Goal: Task Accomplishment & Management: Use online tool/utility

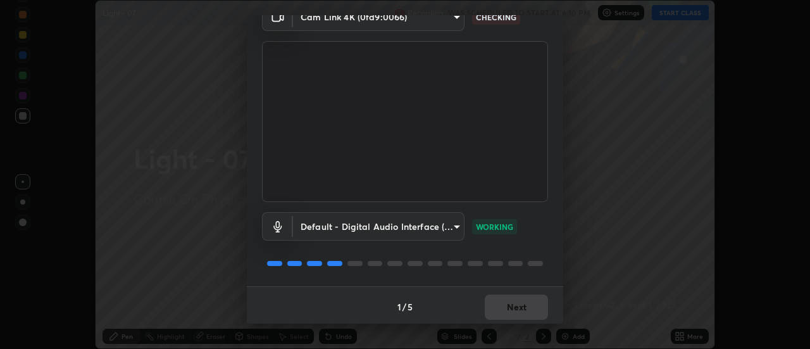
scroll to position [66, 0]
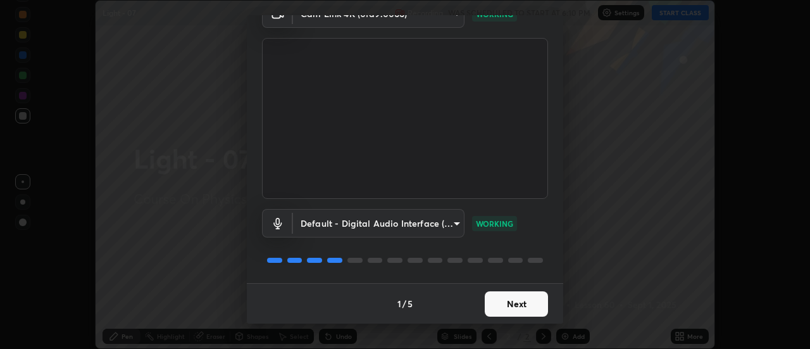
click at [516, 306] on button "Next" at bounding box center [516, 303] width 63 height 25
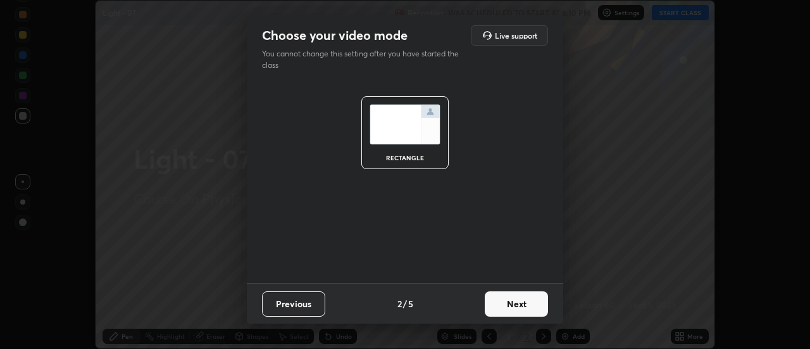
click at [508, 299] on button "Next" at bounding box center [516, 303] width 63 height 25
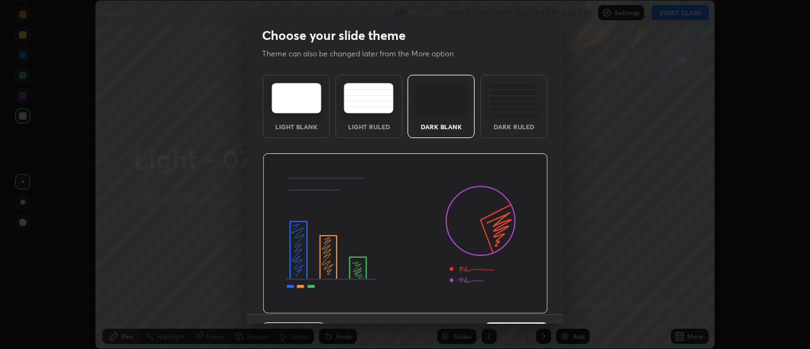
scroll to position [31, 0]
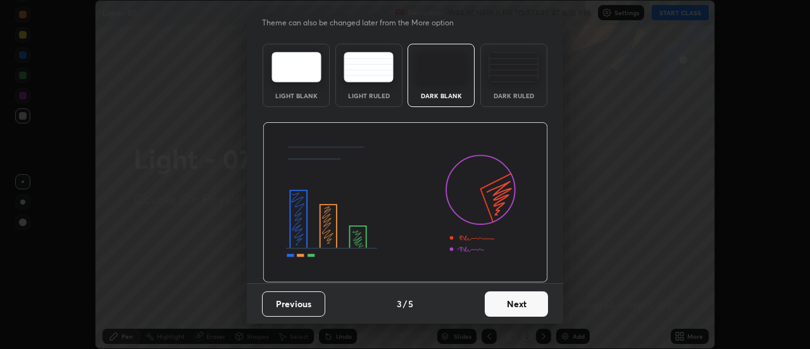
click at [512, 304] on button "Next" at bounding box center [516, 303] width 63 height 25
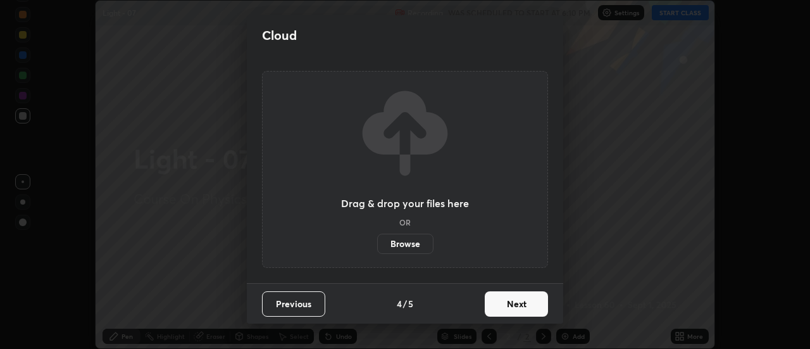
scroll to position [0, 0]
click at [421, 244] on label "Browse" at bounding box center [405, 244] width 56 height 20
click at [377, 244] on input "Browse" at bounding box center [377, 244] width 0 height 20
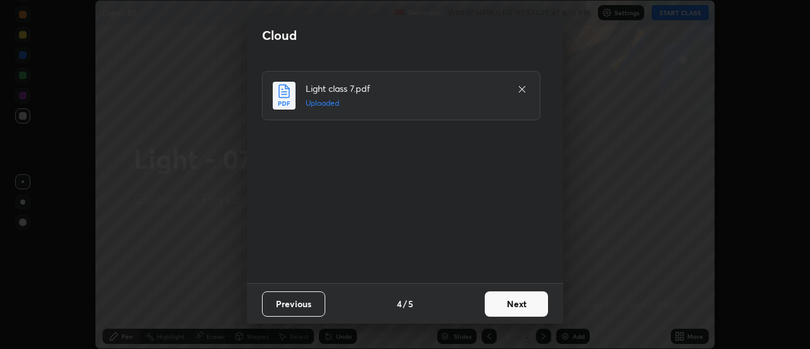
click at [518, 303] on button "Next" at bounding box center [516, 303] width 63 height 25
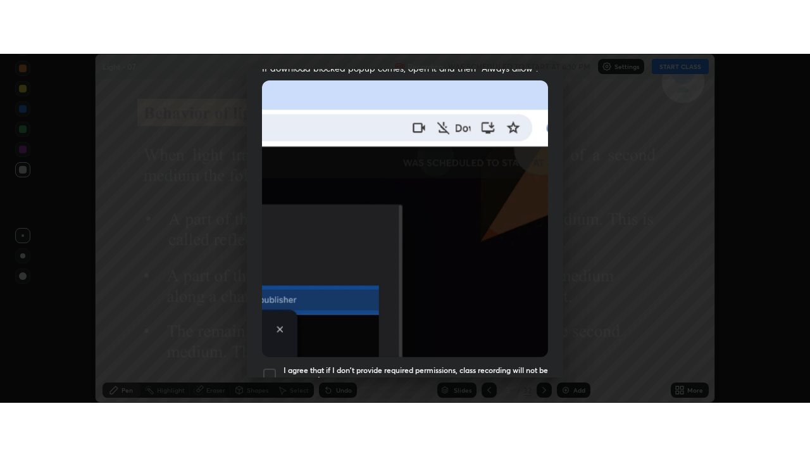
scroll to position [325, 0]
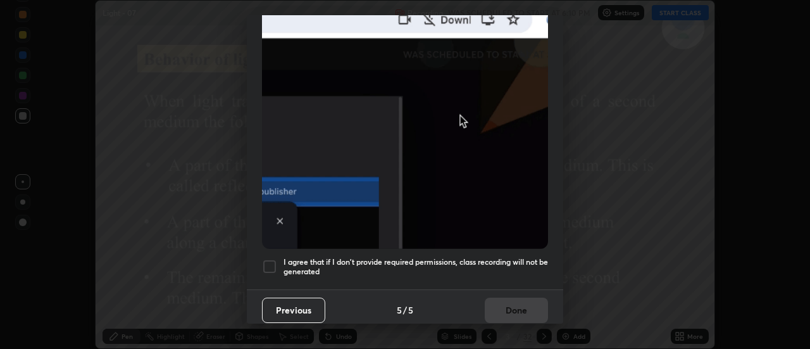
click at [268, 263] on div at bounding box center [269, 266] width 15 height 15
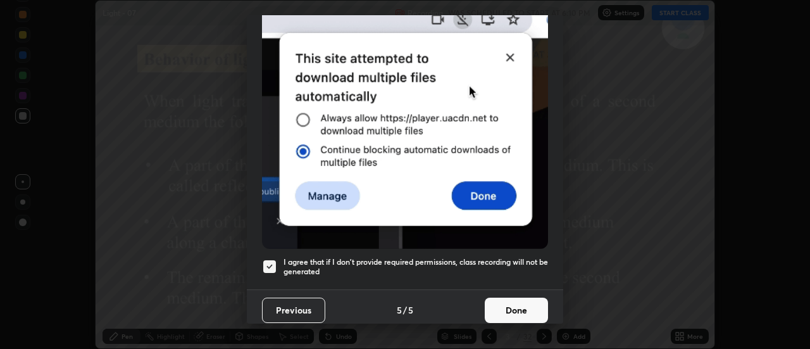
click at [518, 303] on button "Done" at bounding box center [516, 309] width 63 height 25
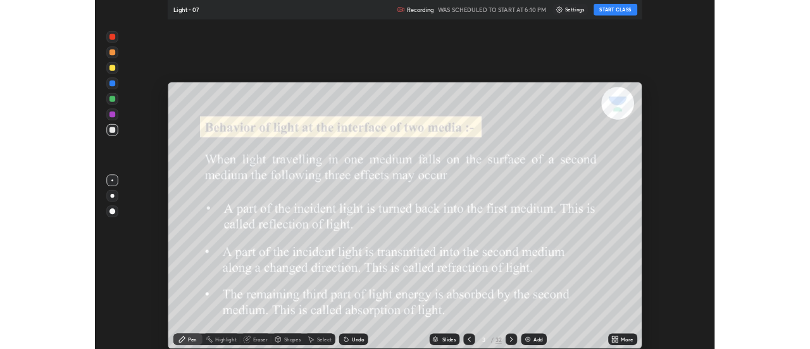
scroll to position [456, 810]
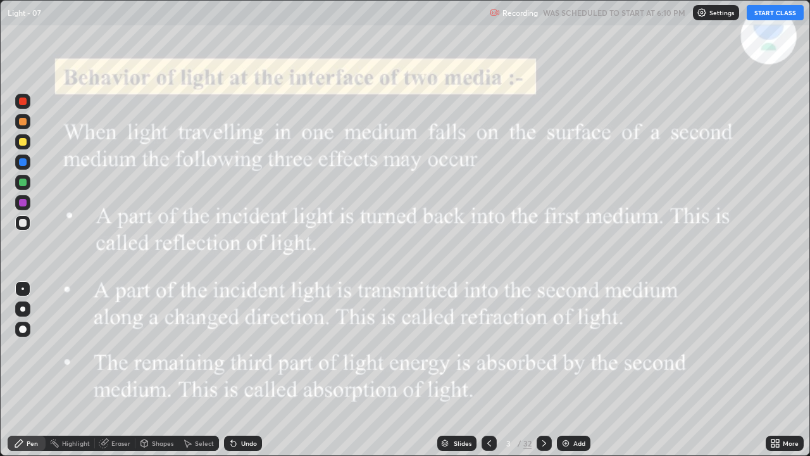
click at [775, 14] on button "START CLASS" at bounding box center [775, 12] width 57 height 15
click at [543, 348] on icon at bounding box center [544, 443] width 10 height 10
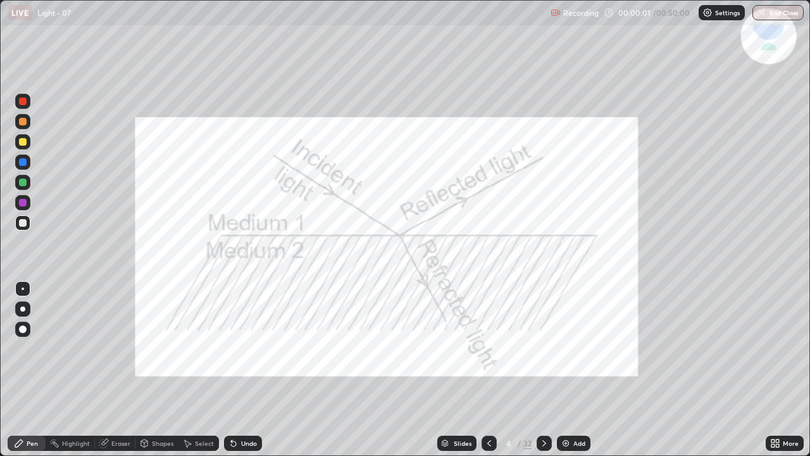
click at [549, 348] on div at bounding box center [544, 442] width 15 height 25
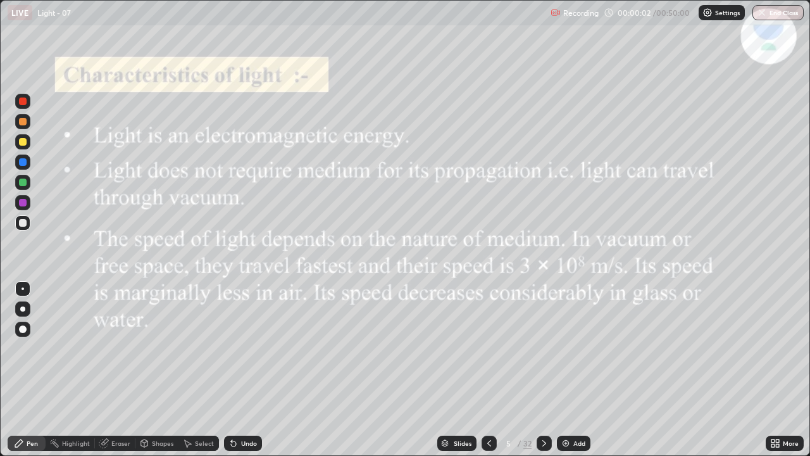
click at [543, 348] on icon at bounding box center [544, 443] width 10 height 10
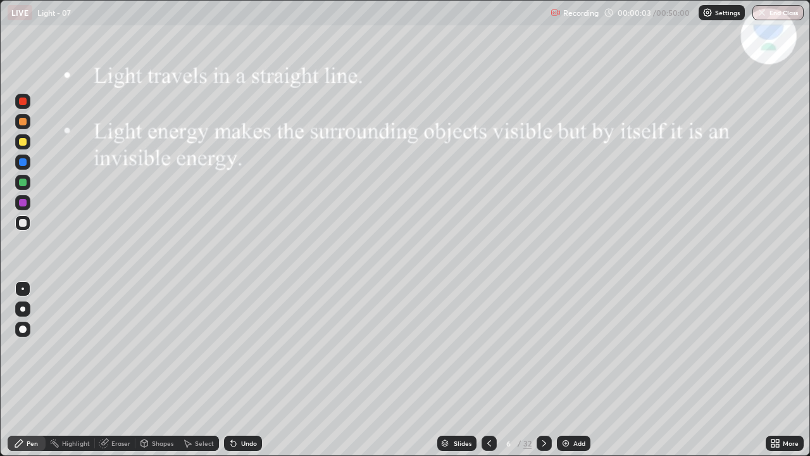
click at [541, 348] on icon at bounding box center [544, 443] width 10 height 10
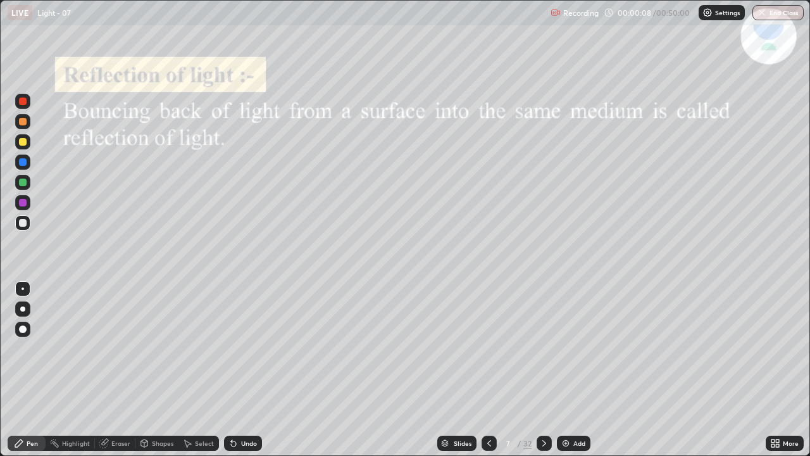
click at [543, 348] on icon at bounding box center [544, 443] width 10 height 10
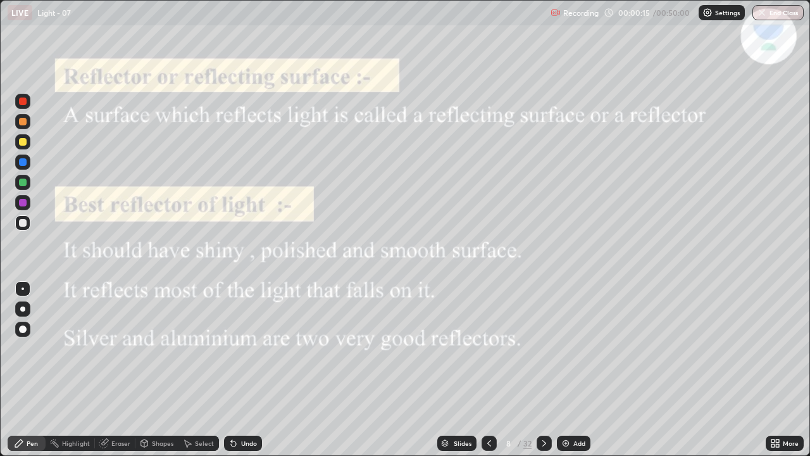
click at [542, 348] on icon at bounding box center [544, 443] width 10 height 10
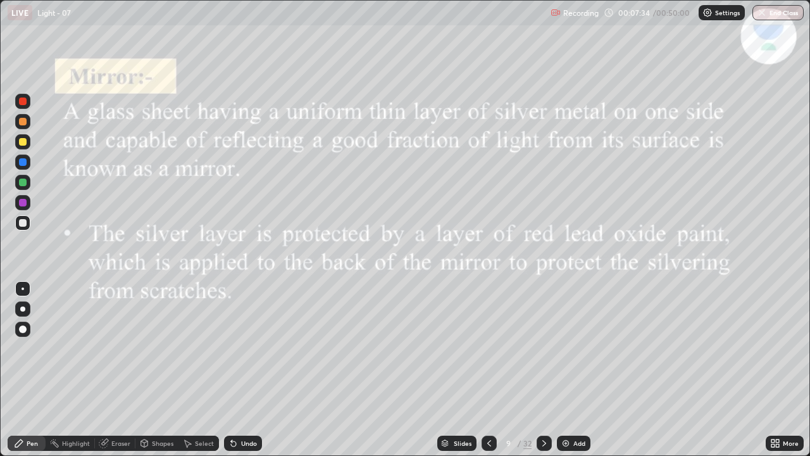
click at [544, 348] on icon at bounding box center [544, 443] width 10 height 10
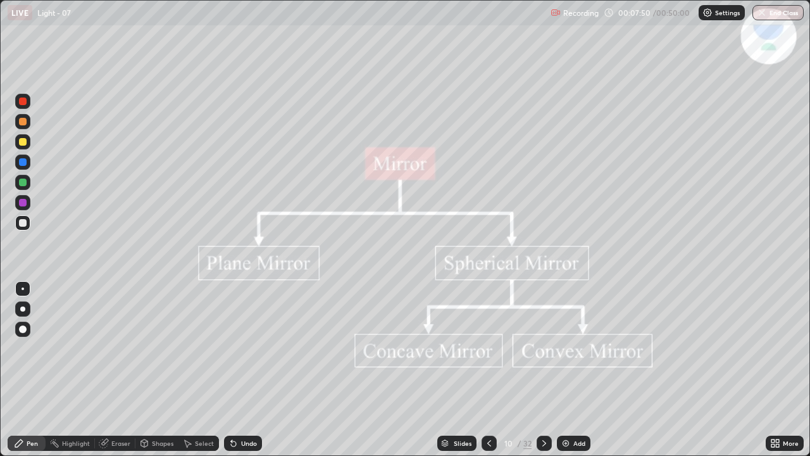
click at [544, 348] on icon at bounding box center [544, 443] width 10 height 10
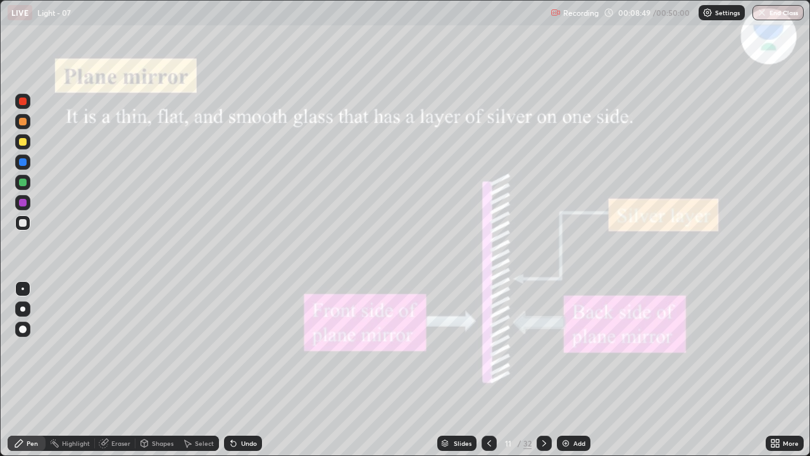
click at [542, 348] on icon at bounding box center [544, 443] width 4 height 6
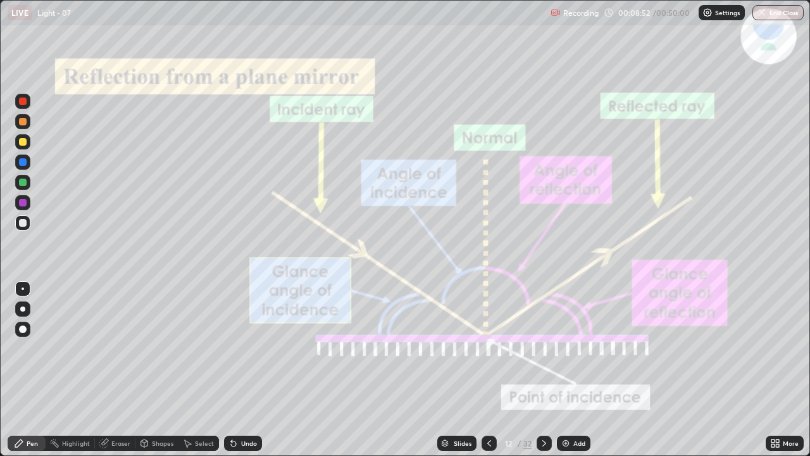
click at [489, 348] on icon at bounding box center [489, 443] width 10 height 10
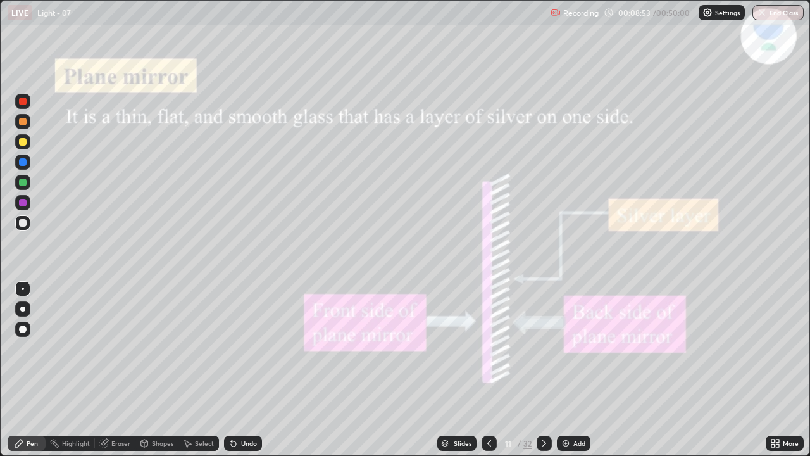
click at [489, 348] on icon at bounding box center [489, 443] width 4 height 6
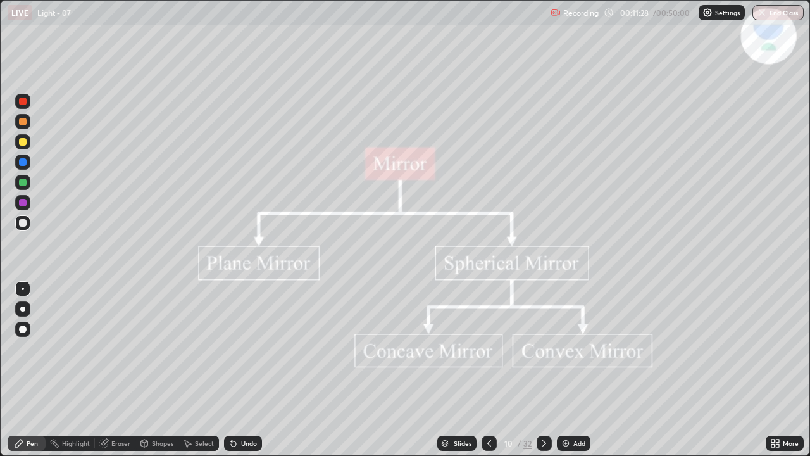
click at [543, 348] on icon at bounding box center [544, 443] width 4 height 6
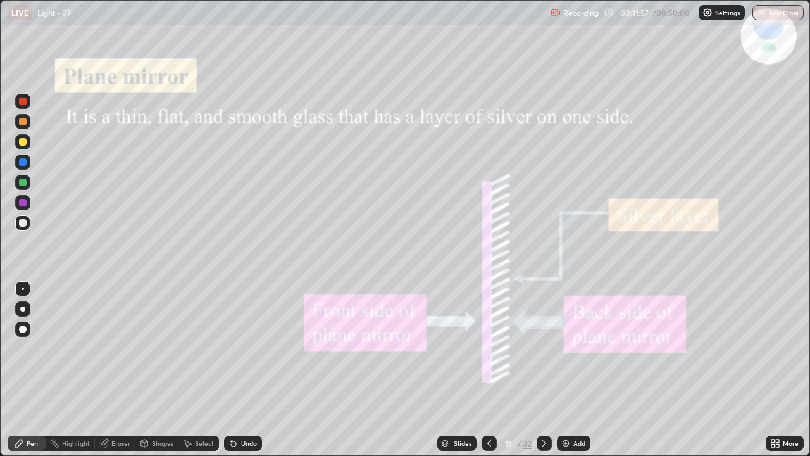
click at [75, 348] on div "Highlight" at bounding box center [76, 443] width 28 height 6
click at [106, 348] on icon at bounding box center [104, 442] width 7 height 6
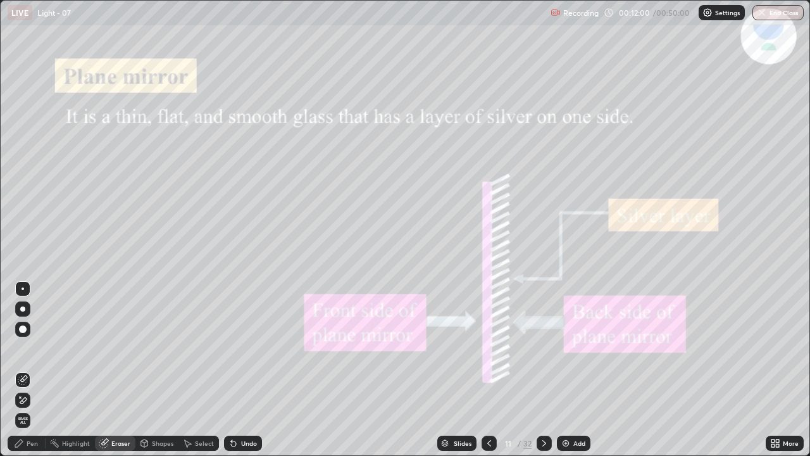
click at [32, 348] on div "Pen" at bounding box center [32, 443] width 11 height 6
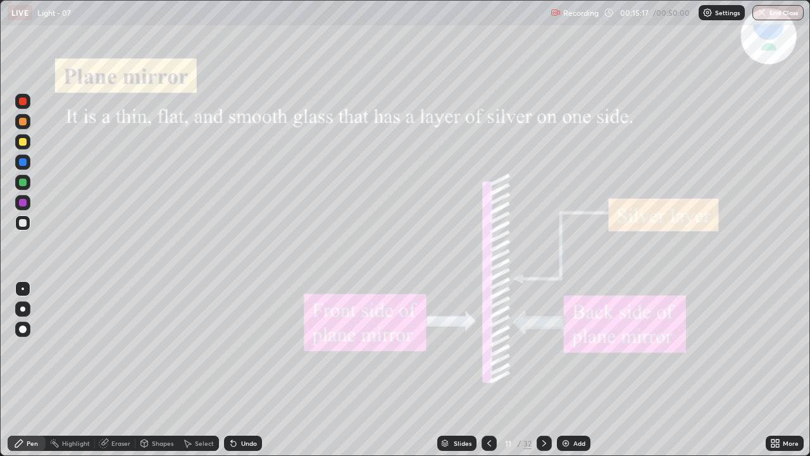
click at [545, 348] on icon at bounding box center [544, 443] width 10 height 10
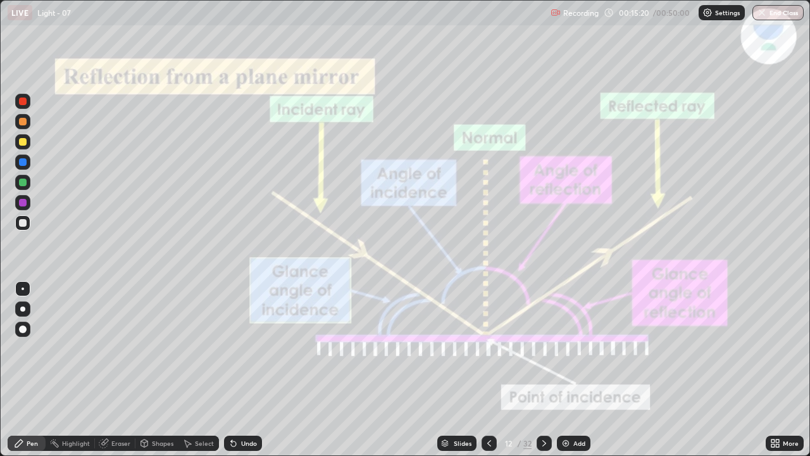
click at [487, 348] on icon at bounding box center [489, 443] width 10 height 10
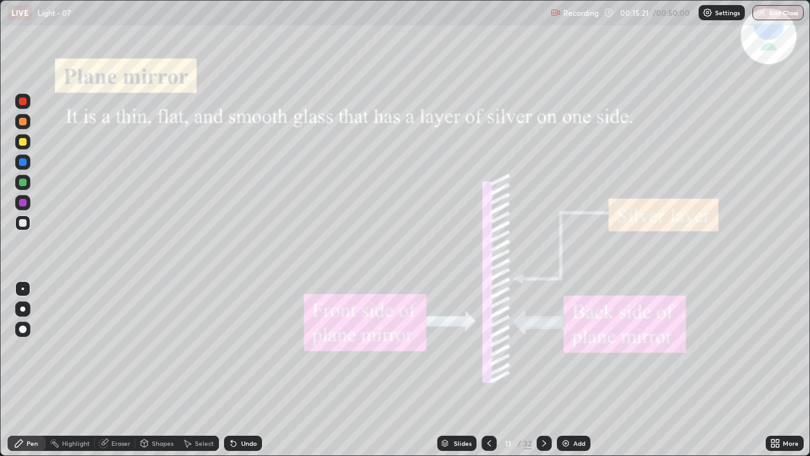
click at [568, 348] on img at bounding box center [566, 443] width 10 height 10
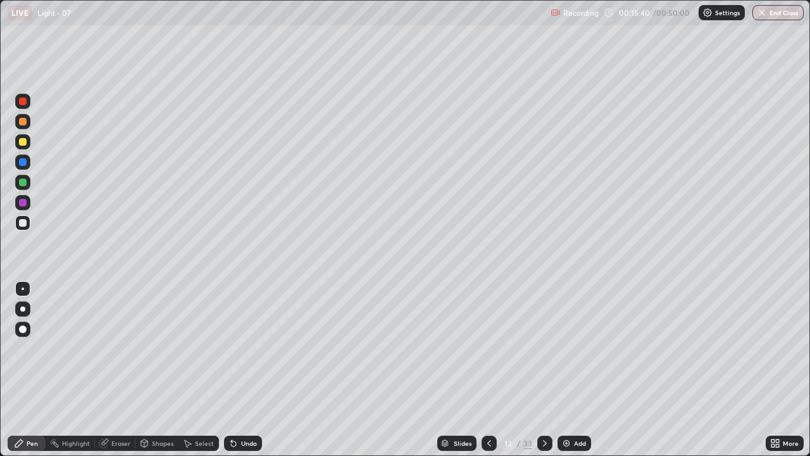
click at [148, 348] on icon at bounding box center [144, 443] width 10 height 10
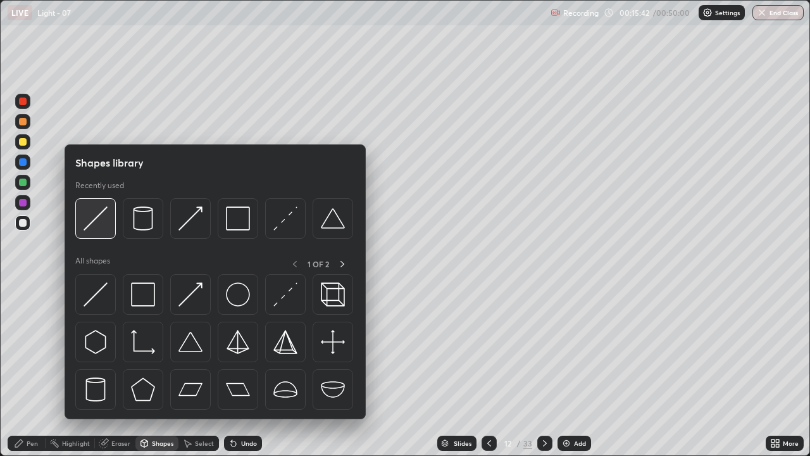
click at [99, 221] on img at bounding box center [96, 218] width 24 height 24
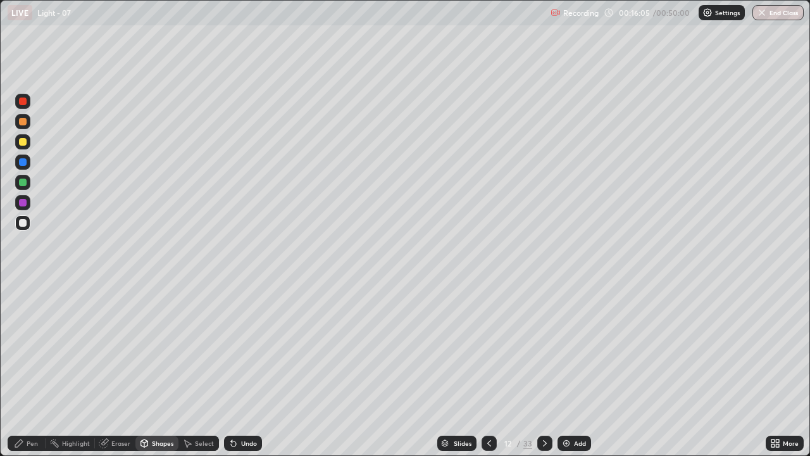
click at [21, 203] on div at bounding box center [23, 203] width 8 height 8
click at [31, 348] on div "Pen" at bounding box center [27, 442] width 38 height 15
click at [544, 348] on icon at bounding box center [545, 443] width 4 height 6
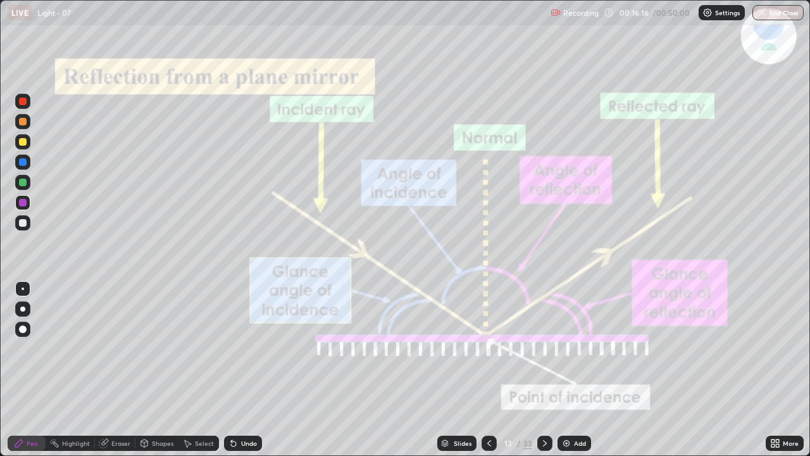
click at [488, 348] on icon at bounding box center [489, 443] width 10 height 10
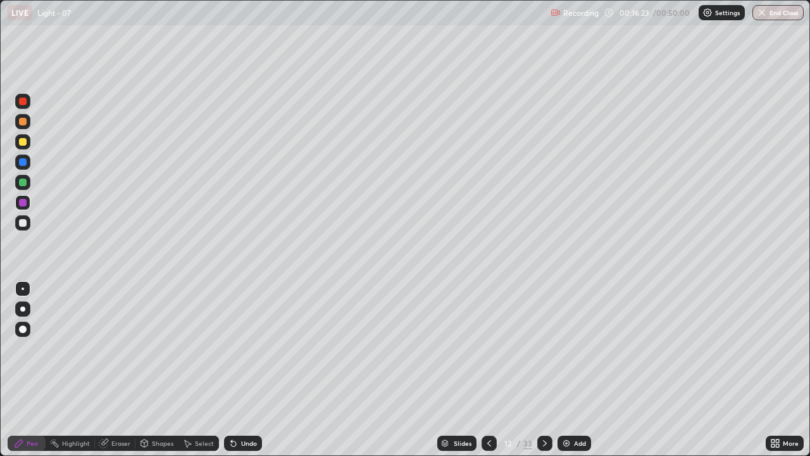
click at [546, 348] on icon at bounding box center [545, 443] width 10 height 10
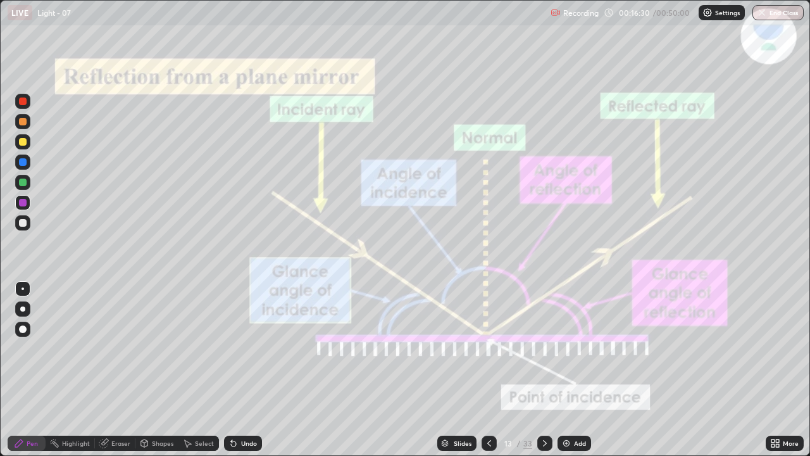
click at [489, 348] on icon at bounding box center [489, 443] width 10 height 10
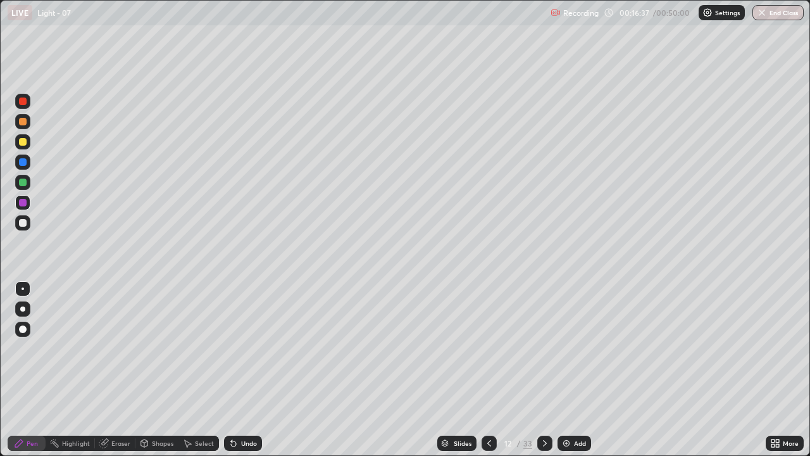
click at [163, 348] on div "Shapes" at bounding box center [163, 443] width 22 height 6
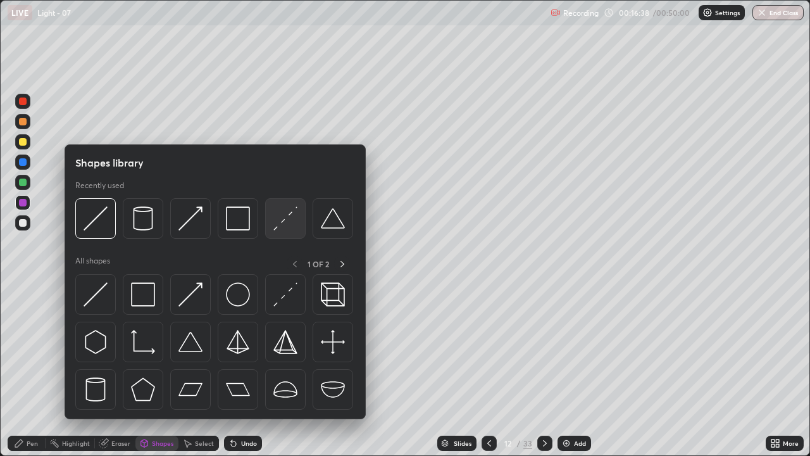
click at [287, 225] on img at bounding box center [285, 218] width 24 height 24
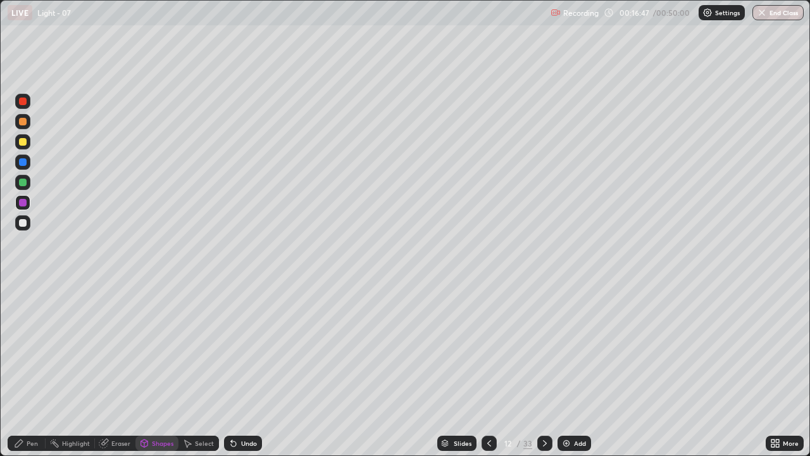
click at [27, 348] on div "Pen" at bounding box center [32, 443] width 11 height 6
click at [26, 221] on div at bounding box center [23, 223] width 8 height 8
click at [543, 348] on icon at bounding box center [545, 443] width 10 height 10
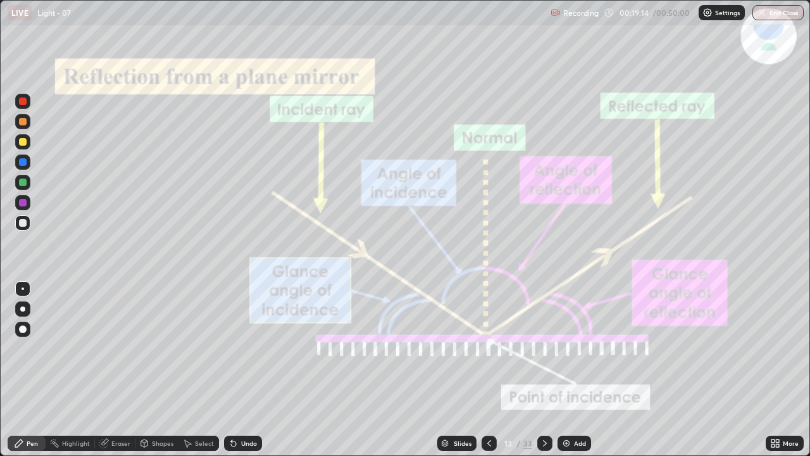
click at [565, 348] on img at bounding box center [566, 443] width 10 height 10
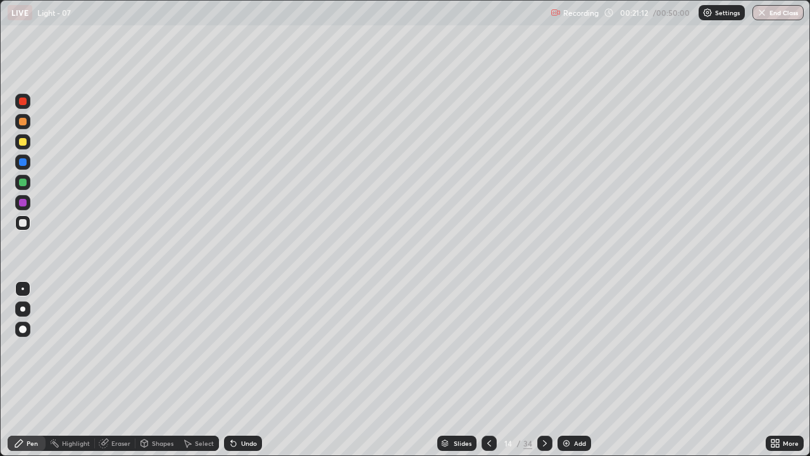
click at [488, 348] on icon at bounding box center [489, 443] width 10 height 10
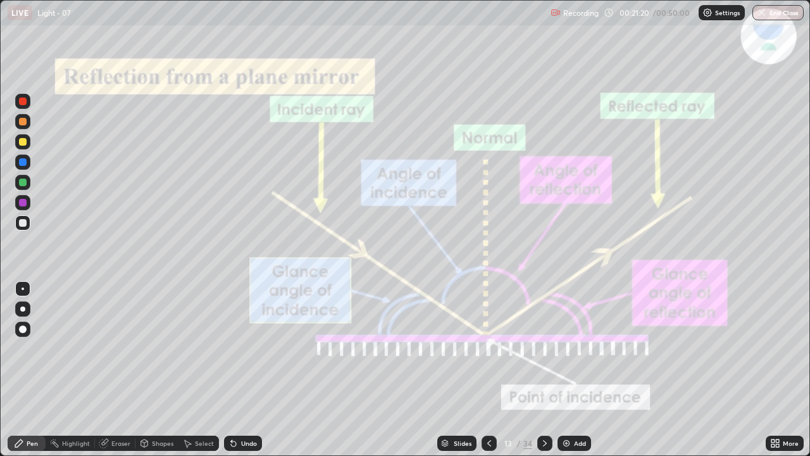
click at [542, 348] on icon at bounding box center [545, 443] width 10 height 10
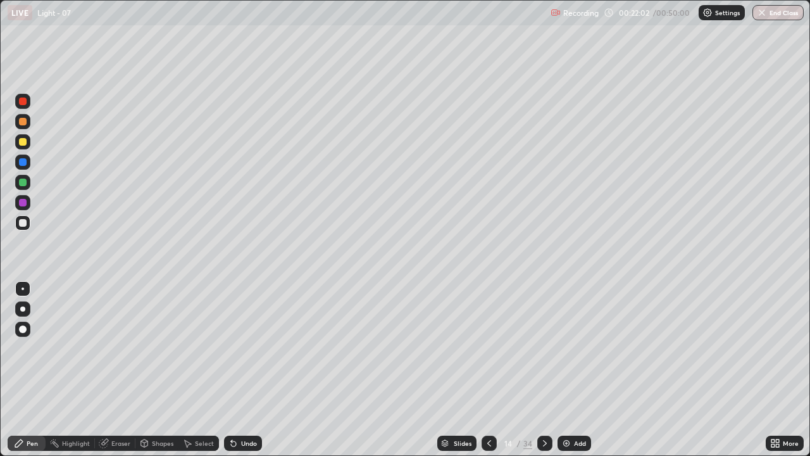
click at [490, 348] on div at bounding box center [489, 442] width 15 height 15
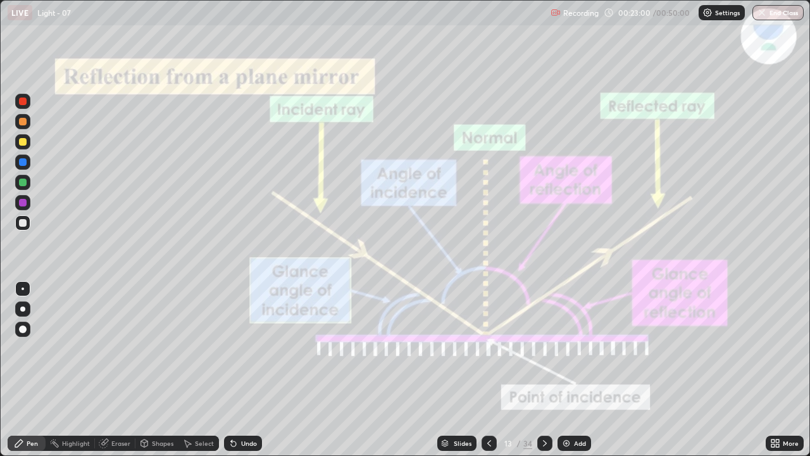
click at [542, 348] on icon at bounding box center [545, 443] width 10 height 10
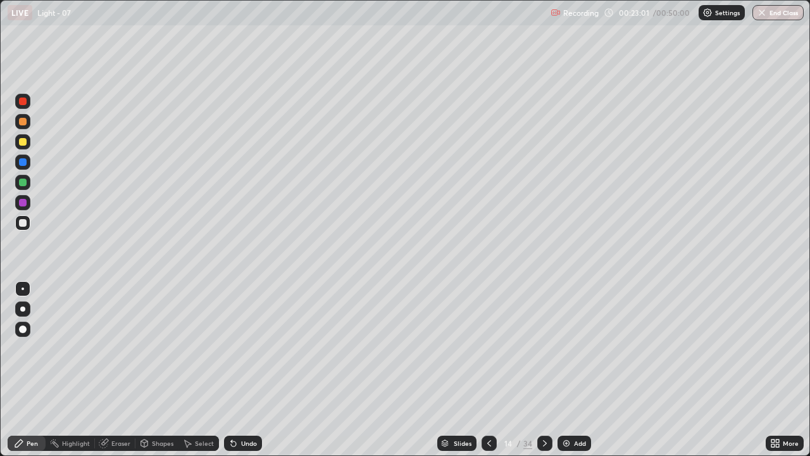
click at [543, 348] on icon at bounding box center [545, 443] width 4 height 6
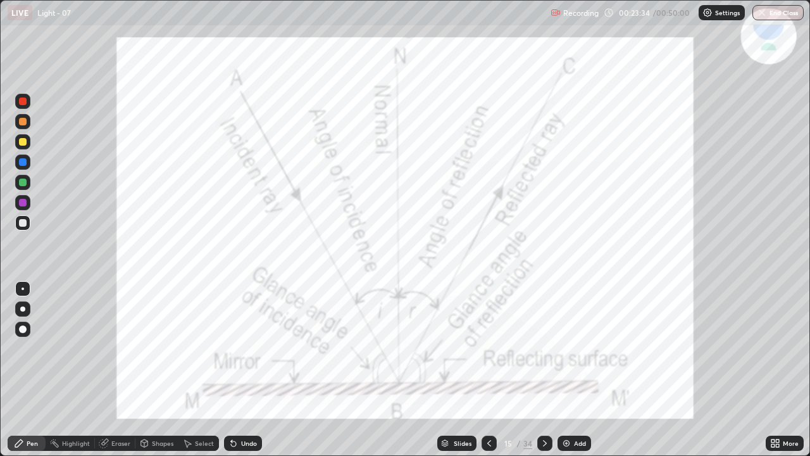
click at [543, 348] on icon at bounding box center [545, 443] width 10 height 10
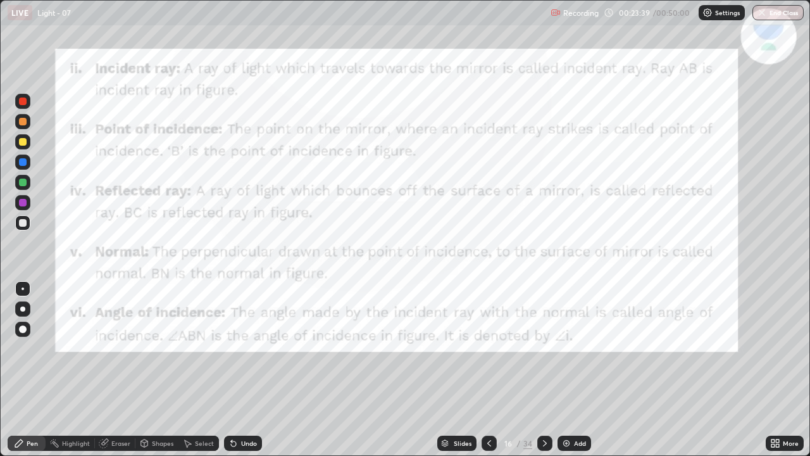
click at [486, 348] on icon at bounding box center [489, 443] width 10 height 10
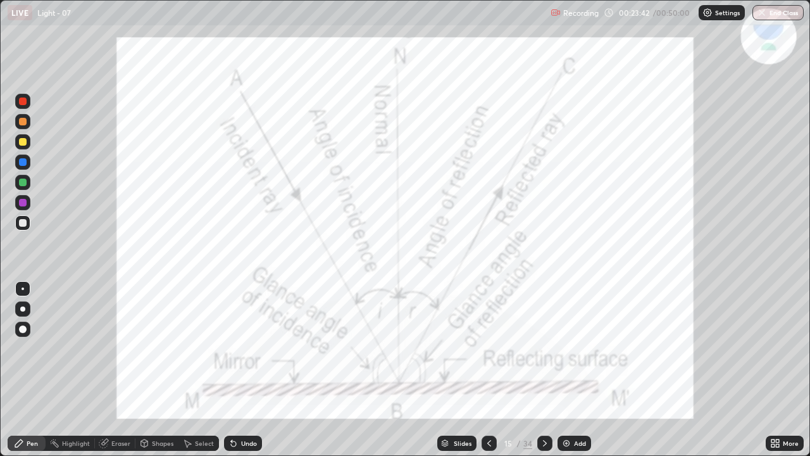
click at [542, 348] on icon at bounding box center [545, 443] width 10 height 10
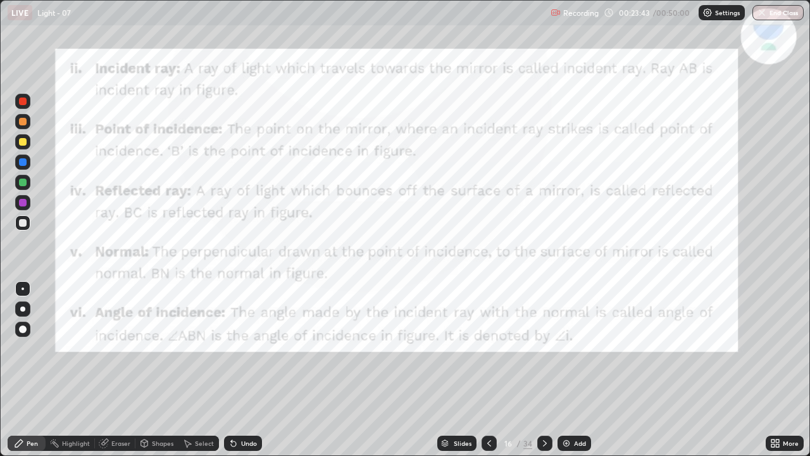
click at [544, 348] on icon at bounding box center [545, 443] width 10 height 10
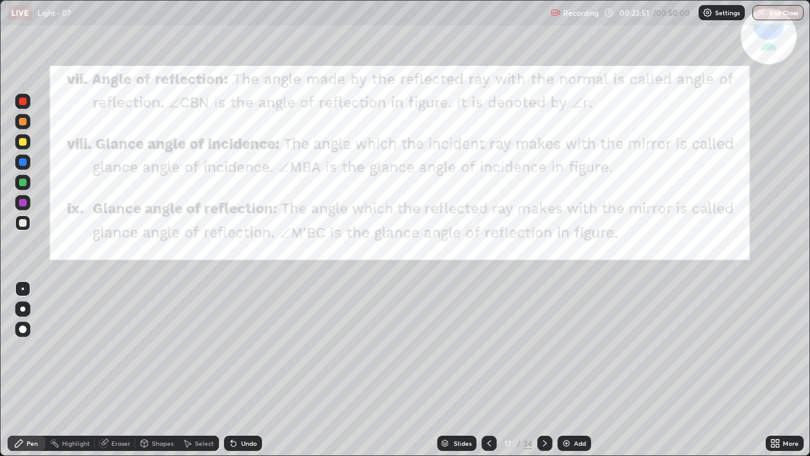
click at [488, 348] on icon at bounding box center [489, 443] width 10 height 10
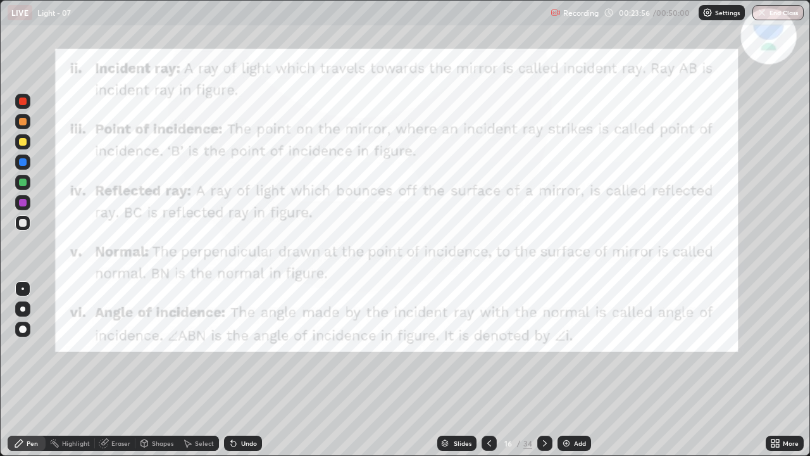
click at [489, 348] on icon at bounding box center [489, 443] width 10 height 10
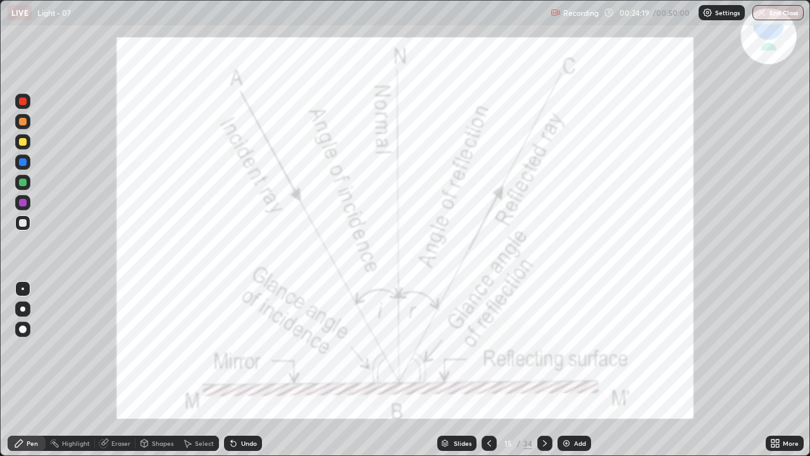
click at [543, 348] on icon at bounding box center [545, 443] width 10 height 10
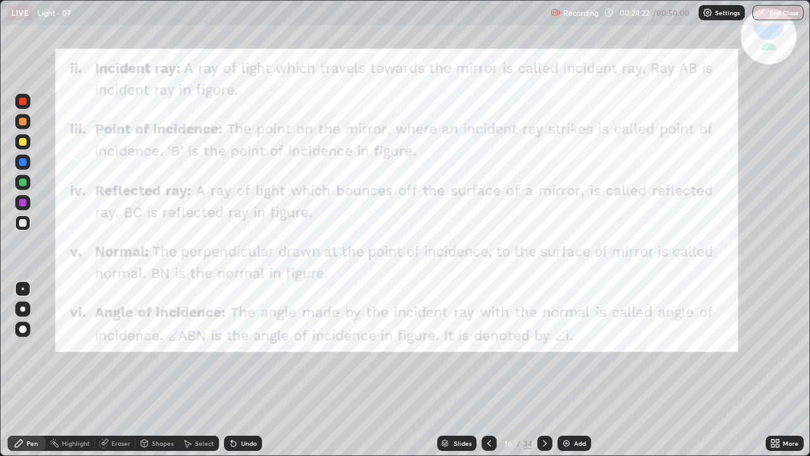
click at [544, 348] on icon at bounding box center [545, 443] width 4 height 6
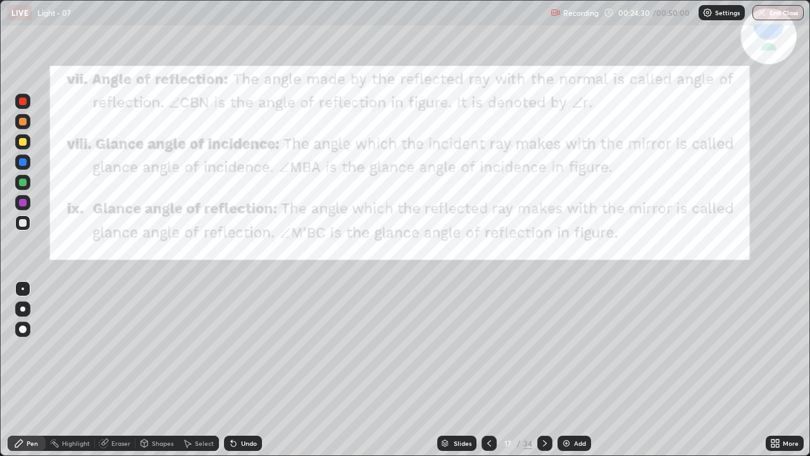
click at [488, 348] on icon at bounding box center [489, 443] width 10 height 10
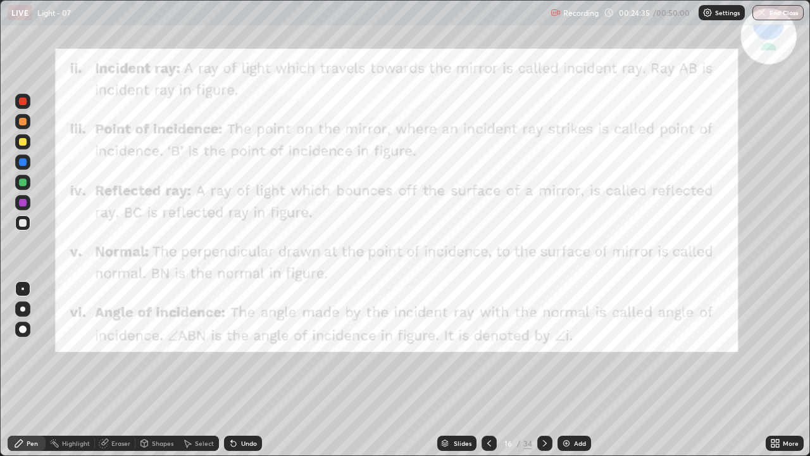
click at [544, 348] on icon at bounding box center [545, 443] width 10 height 10
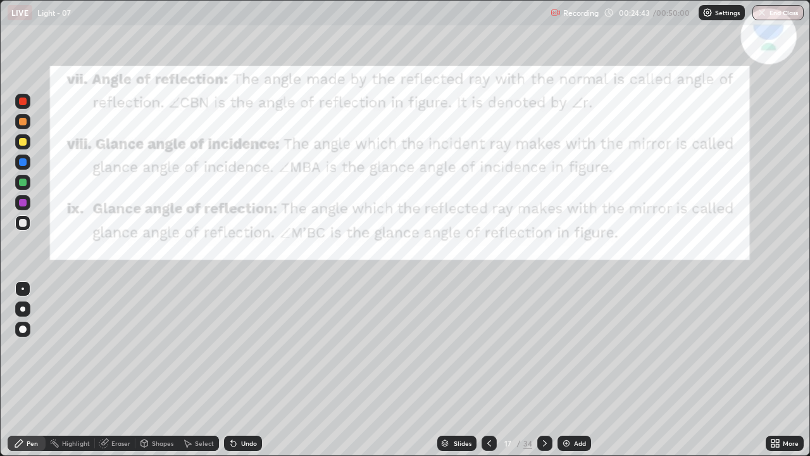
click at [487, 348] on icon at bounding box center [489, 443] width 10 height 10
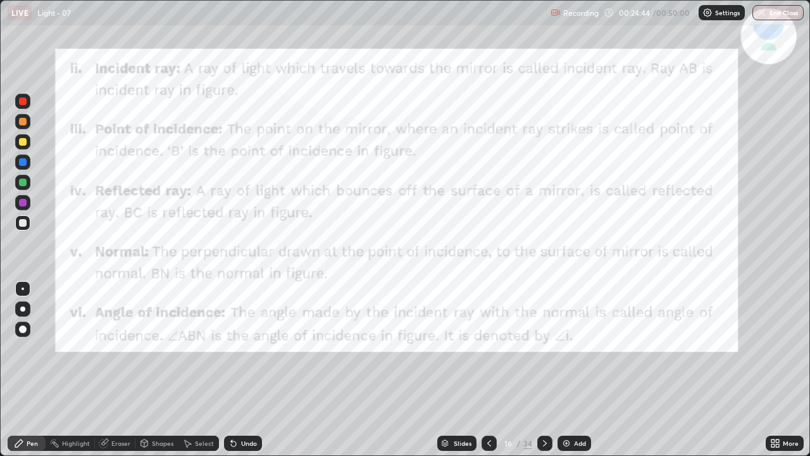
click at [486, 348] on icon at bounding box center [489, 443] width 10 height 10
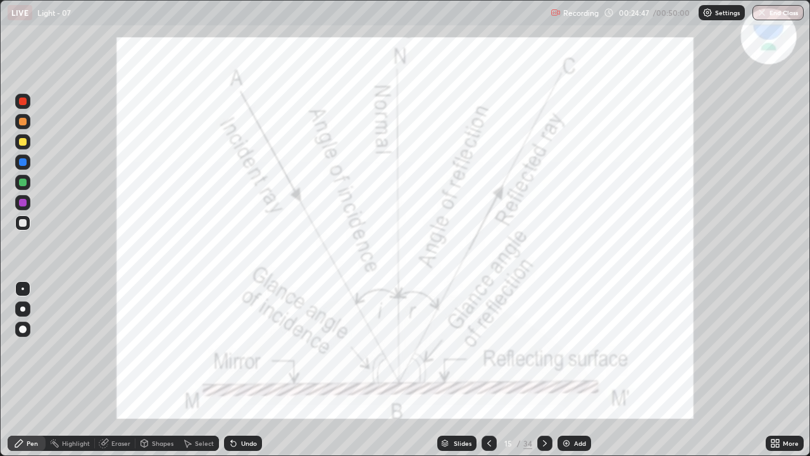
click at [484, 348] on div at bounding box center [489, 442] width 15 height 15
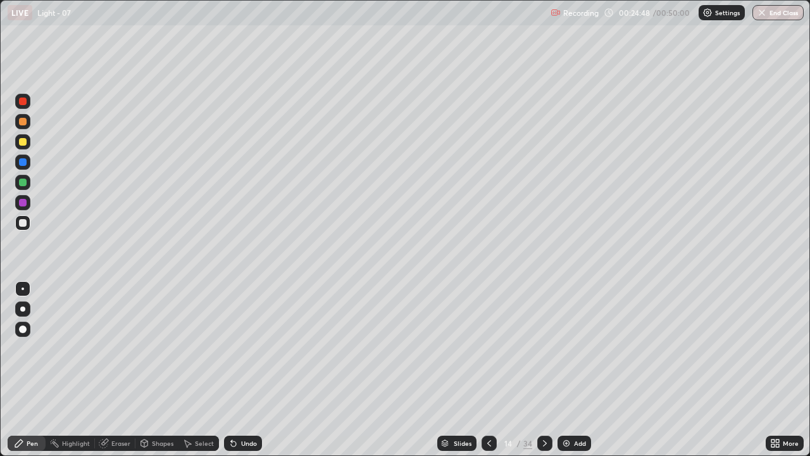
click at [486, 348] on div at bounding box center [489, 442] width 15 height 15
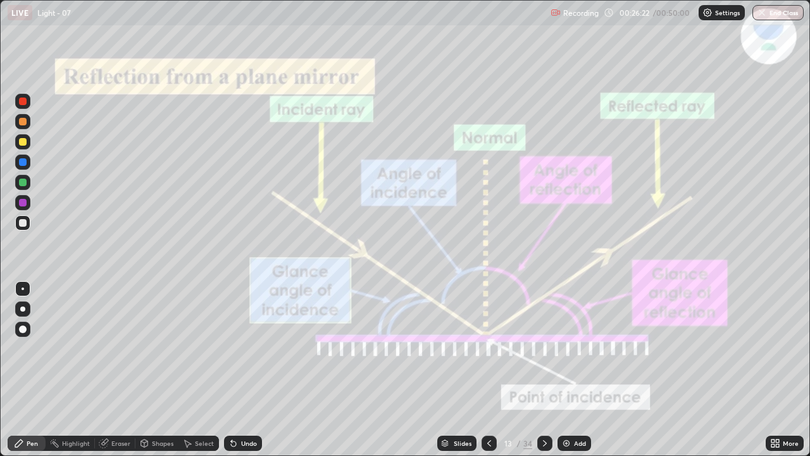
click at [543, 348] on icon at bounding box center [545, 443] width 10 height 10
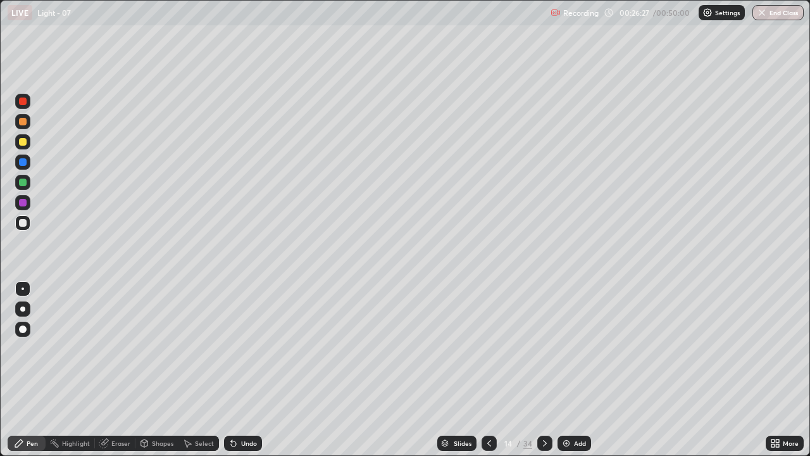
click at [124, 348] on div "Eraser" at bounding box center [120, 443] width 19 height 6
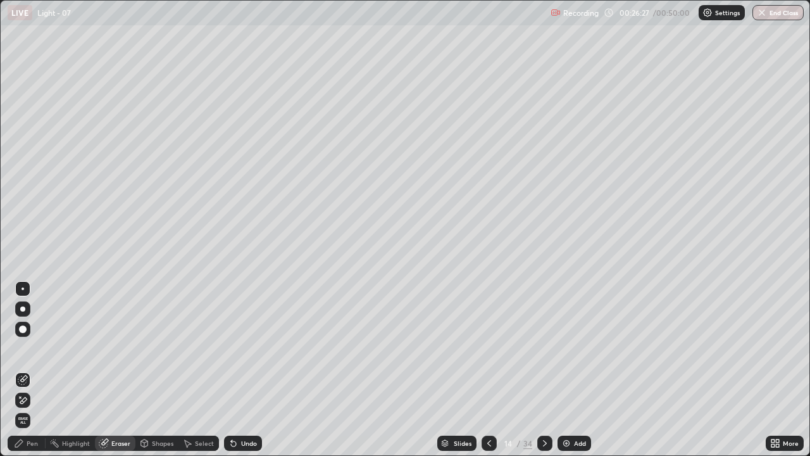
click at [28, 348] on span "Erase all" at bounding box center [23, 420] width 14 height 8
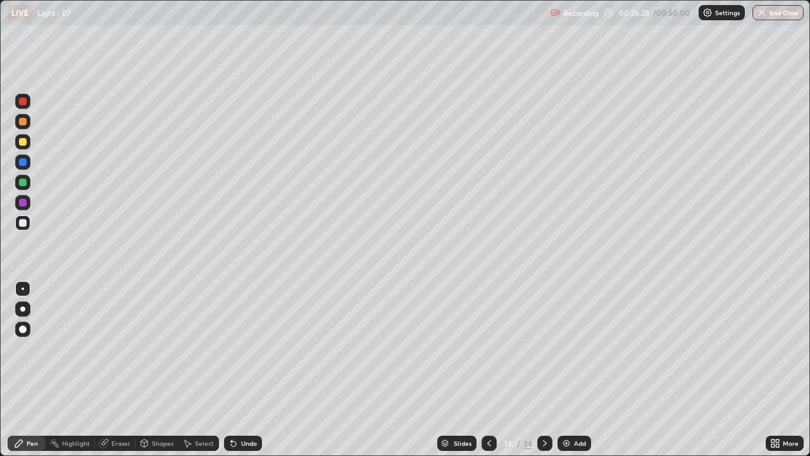
click at [543, 348] on icon at bounding box center [545, 443] width 10 height 10
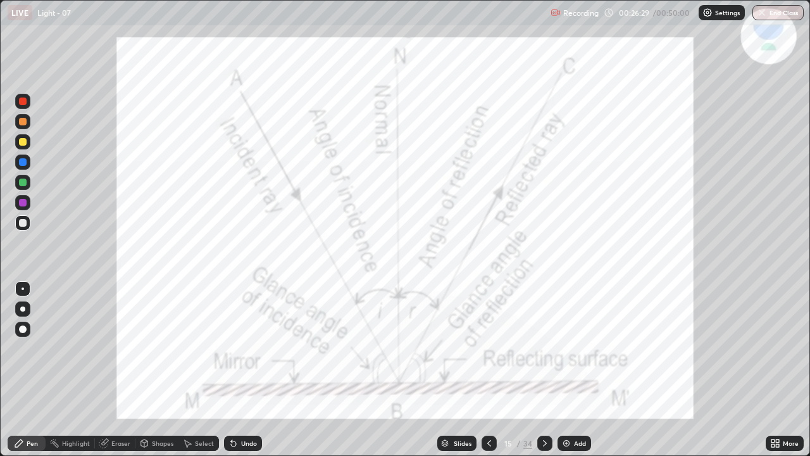
click at [543, 348] on div at bounding box center [544, 442] width 15 height 25
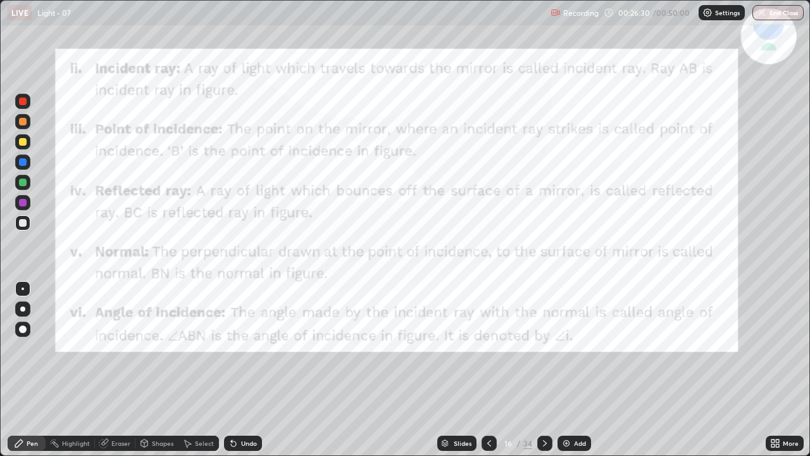
click at [548, 348] on div at bounding box center [544, 442] width 15 height 25
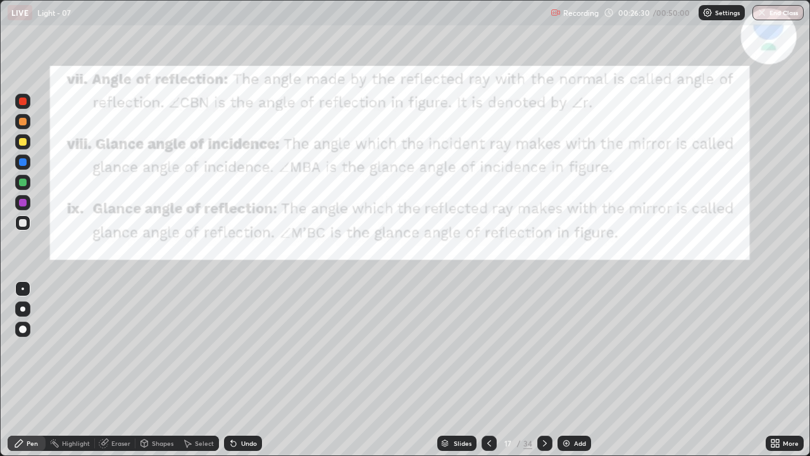
click at [549, 348] on div at bounding box center [544, 442] width 15 height 25
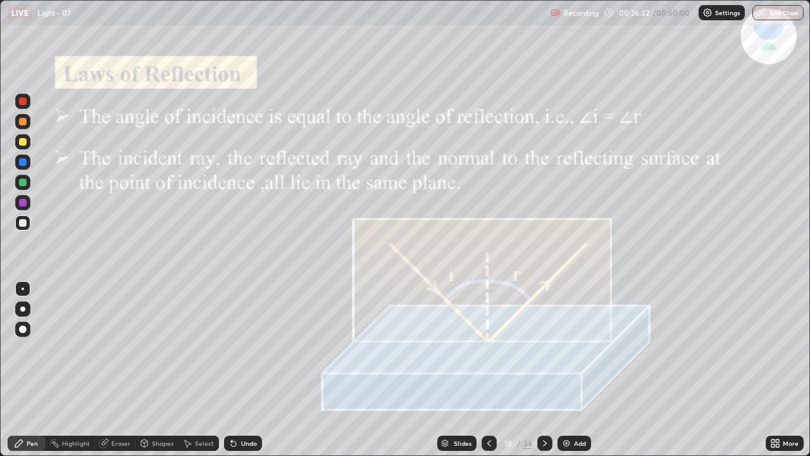
click at [488, 348] on icon at bounding box center [489, 443] width 10 height 10
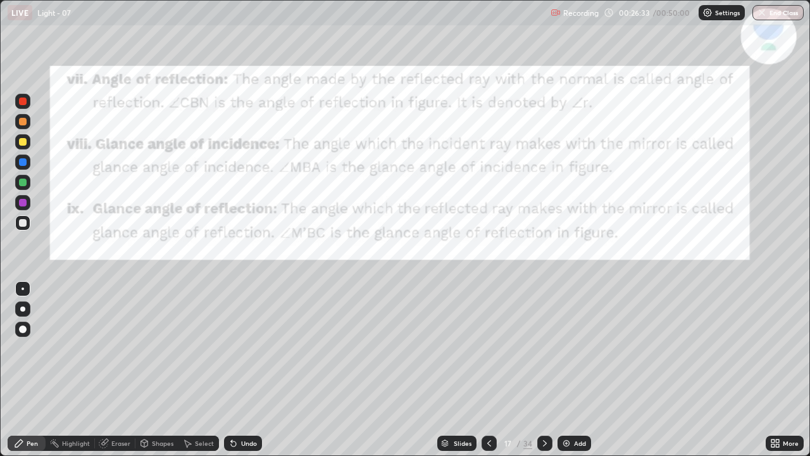
click at [569, 348] on img at bounding box center [566, 443] width 10 height 10
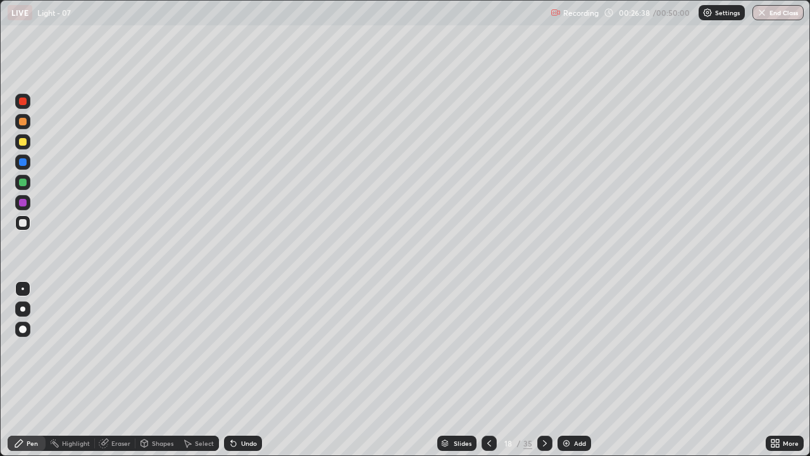
click at [542, 348] on icon at bounding box center [545, 443] width 10 height 10
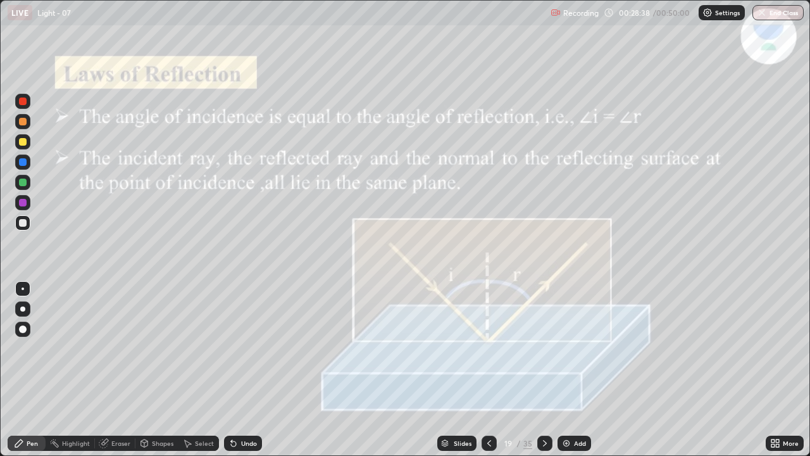
click at [150, 348] on div "Shapes" at bounding box center [156, 442] width 43 height 15
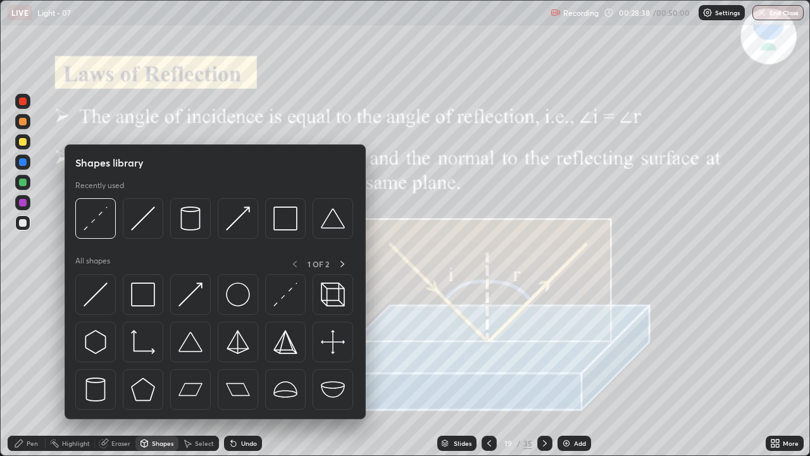
click at [111, 348] on div "Eraser" at bounding box center [120, 443] width 19 height 6
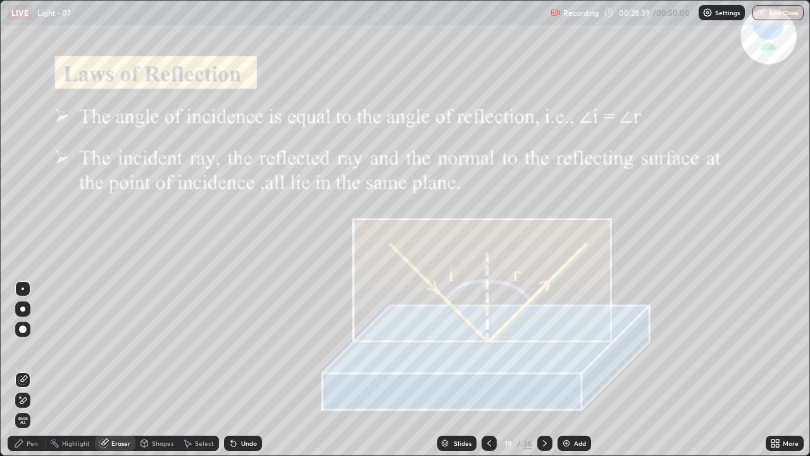
click at [115, 348] on div "Eraser" at bounding box center [120, 443] width 19 height 6
click at [23, 348] on span "Erase all" at bounding box center [23, 420] width 14 height 8
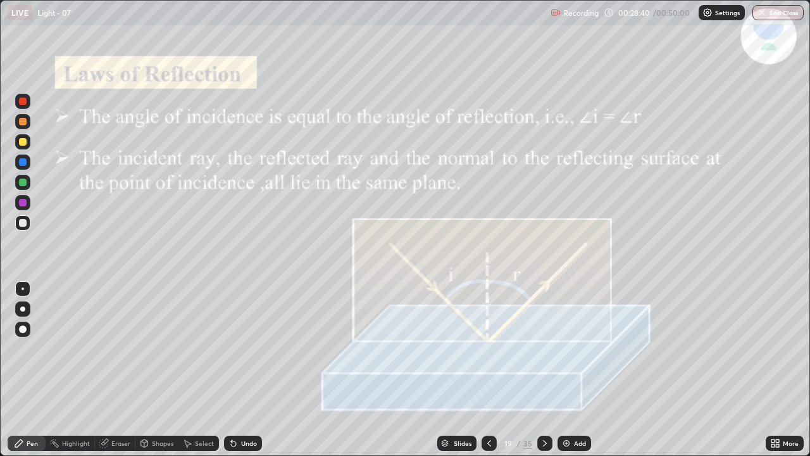
click at [27, 348] on div "Pen" at bounding box center [32, 443] width 11 height 6
click at [106, 348] on icon at bounding box center [104, 443] width 10 height 10
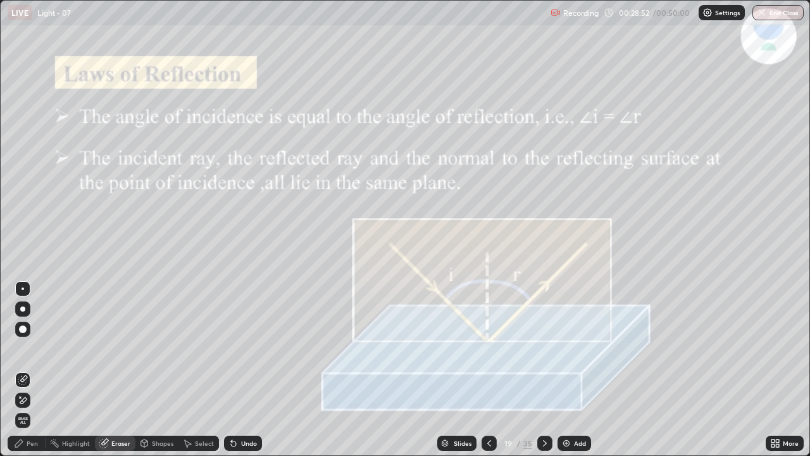
click at [25, 348] on span "Erase all" at bounding box center [23, 420] width 14 height 8
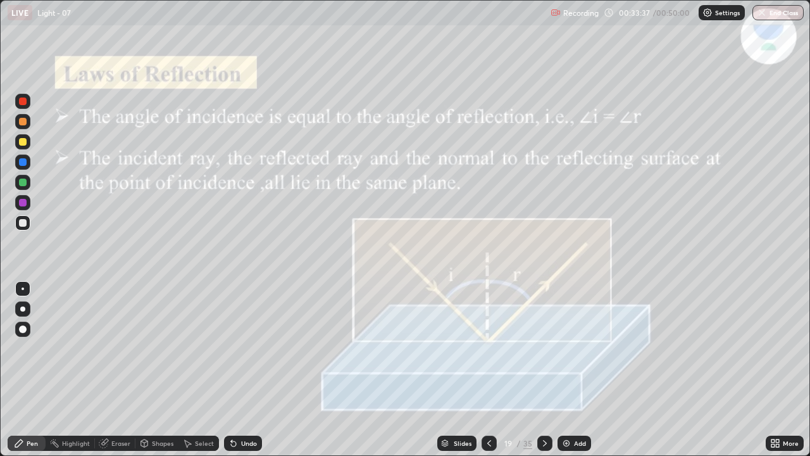
click at [105, 348] on icon at bounding box center [103, 443] width 8 height 8
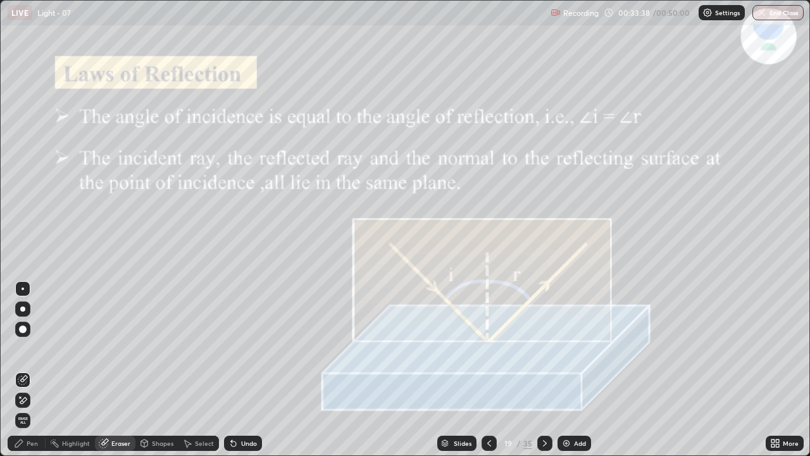
click at [23, 348] on span "Erase all" at bounding box center [23, 420] width 14 height 8
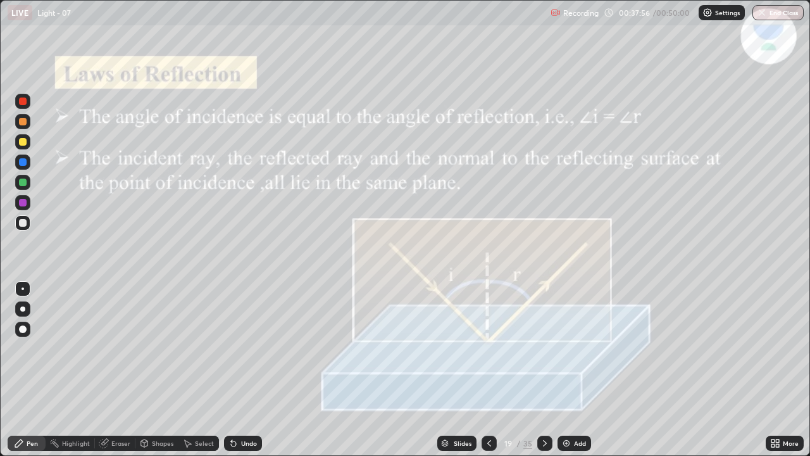
click at [487, 348] on icon at bounding box center [489, 443] width 10 height 10
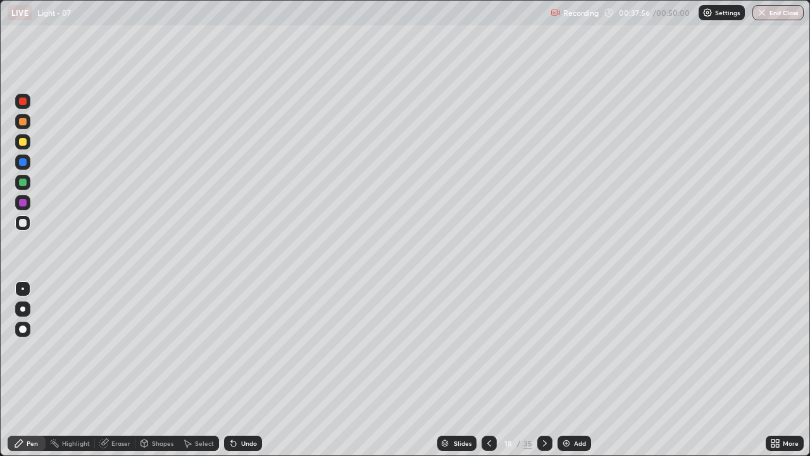
click at [487, 348] on icon at bounding box center [489, 443] width 10 height 10
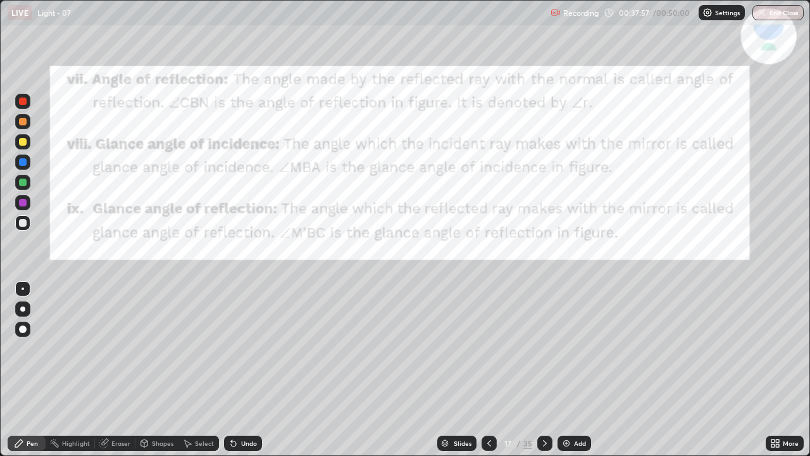
click at [488, 348] on icon at bounding box center [489, 443] width 10 height 10
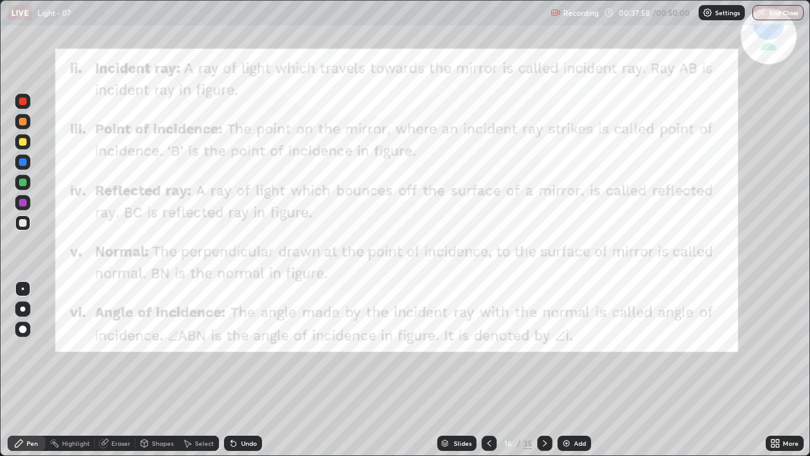
click at [488, 348] on icon at bounding box center [489, 443] width 10 height 10
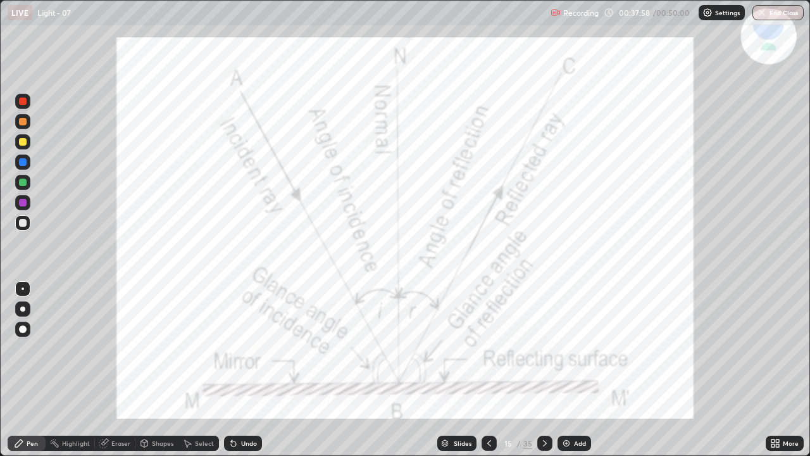
click at [486, 348] on icon at bounding box center [489, 443] width 10 height 10
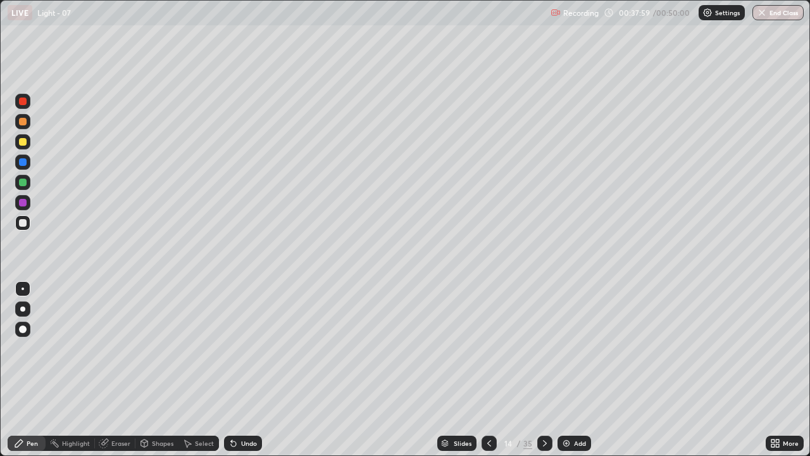
click at [540, 348] on icon at bounding box center [545, 443] width 10 height 10
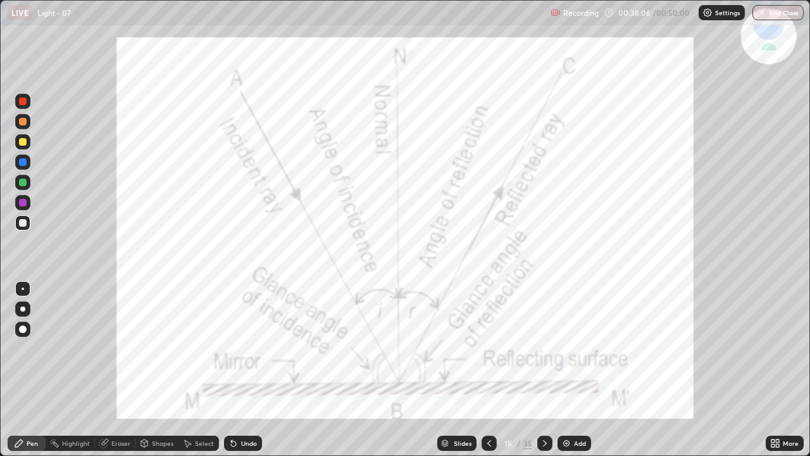
click at [543, 348] on icon at bounding box center [545, 443] width 10 height 10
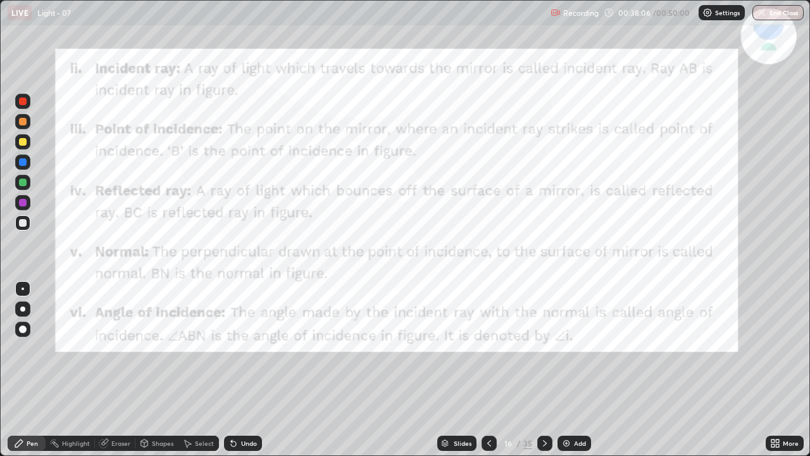
click at [544, 348] on icon at bounding box center [545, 443] width 10 height 10
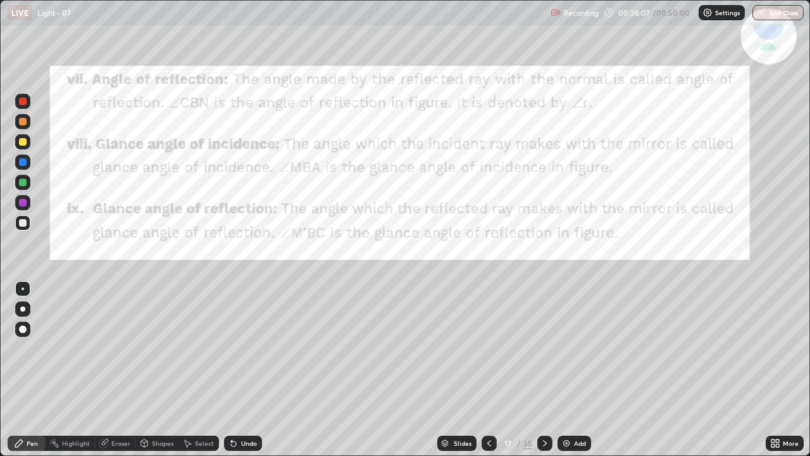
click at [543, 348] on icon at bounding box center [545, 443] width 10 height 10
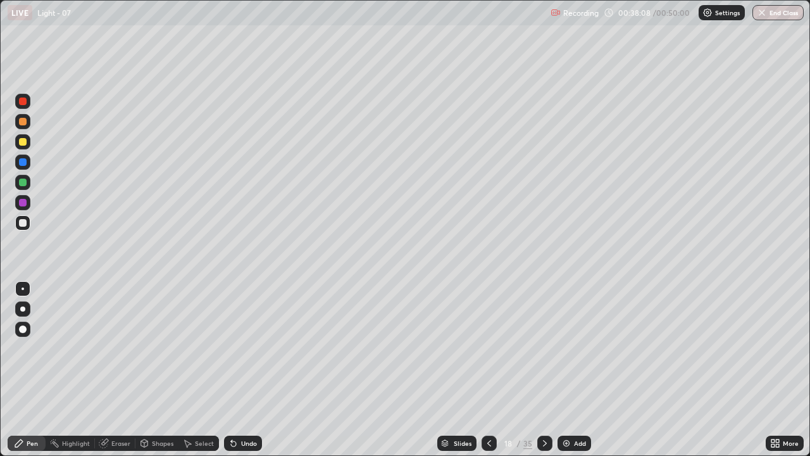
click at [541, 348] on div at bounding box center [544, 442] width 15 height 15
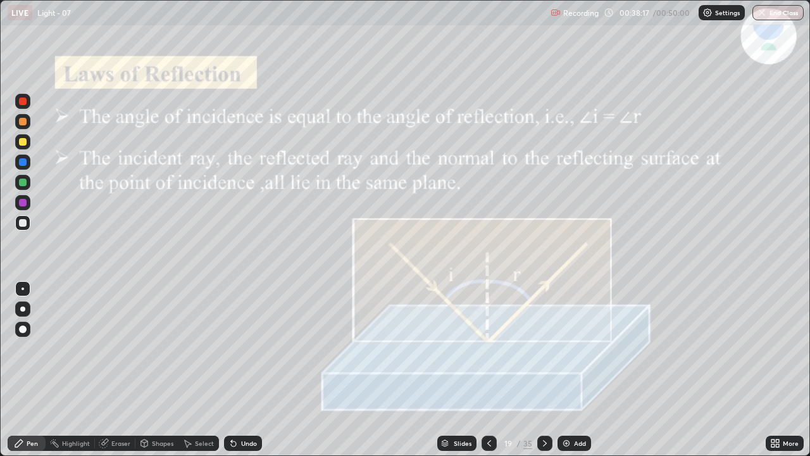
click at [543, 348] on icon at bounding box center [545, 443] width 10 height 10
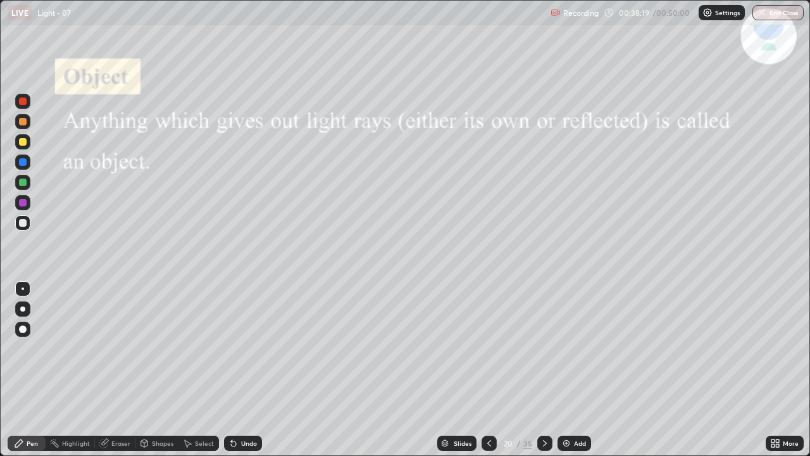
click at [488, 348] on icon at bounding box center [489, 443] width 10 height 10
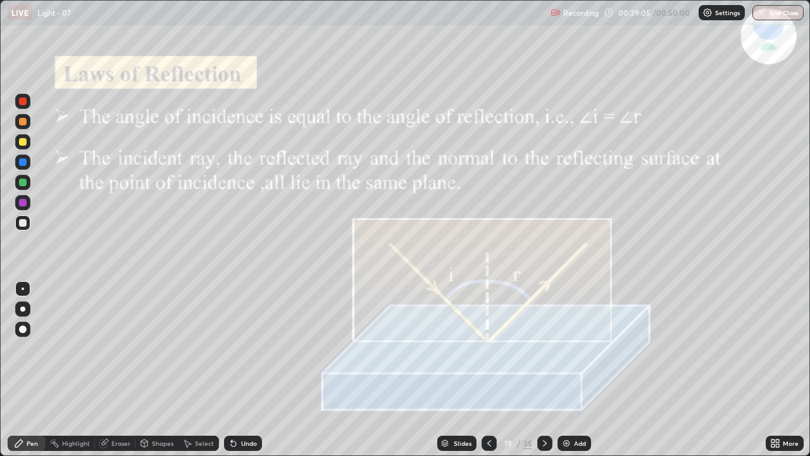
click at [111, 348] on div "Eraser" at bounding box center [120, 443] width 19 height 6
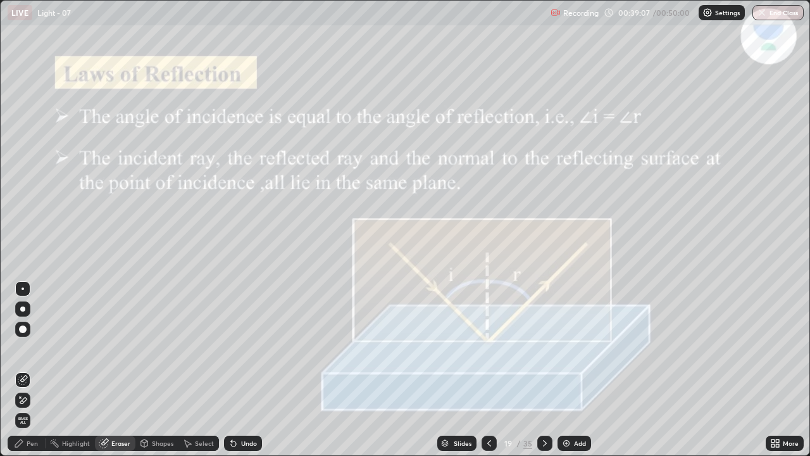
click at [27, 348] on div "Pen" at bounding box center [27, 442] width 38 height 15
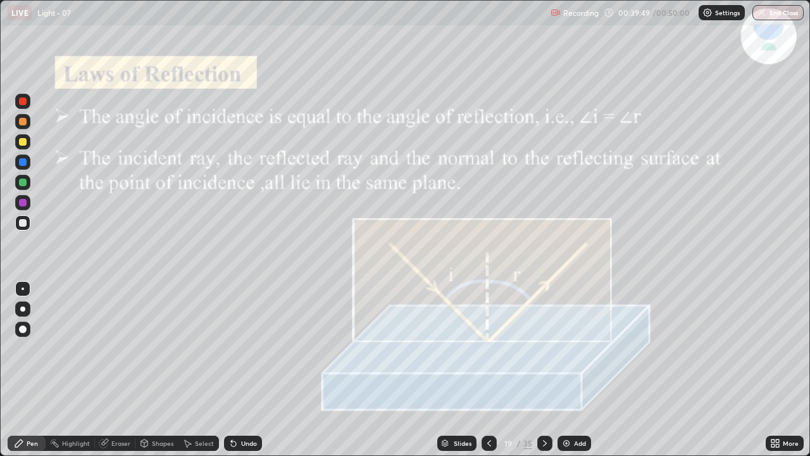
click at [492, 348] on icon at bounding box center [489, 443] width 10 height 10
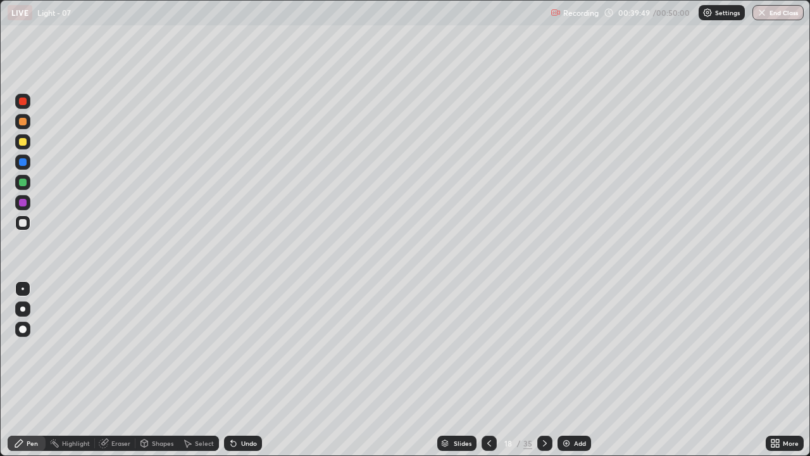
click at [494, 348] on div at bounding box center [489, 442] width 15 height 15
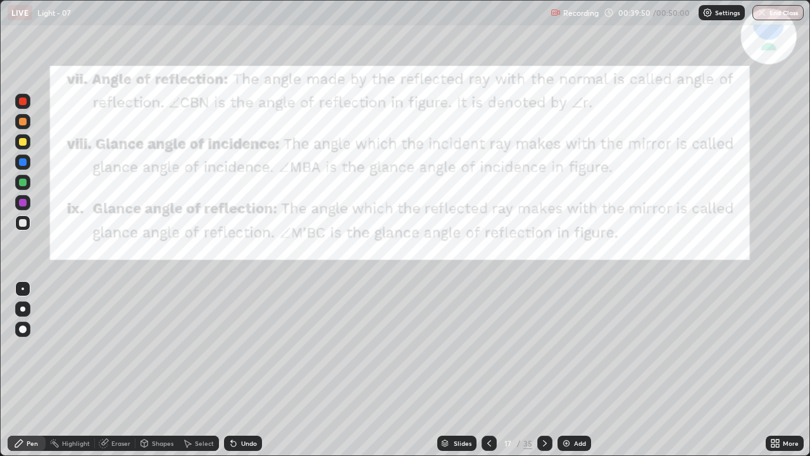
click at [494, 348] on div at bounding box center [489, 442] width 15 height 15
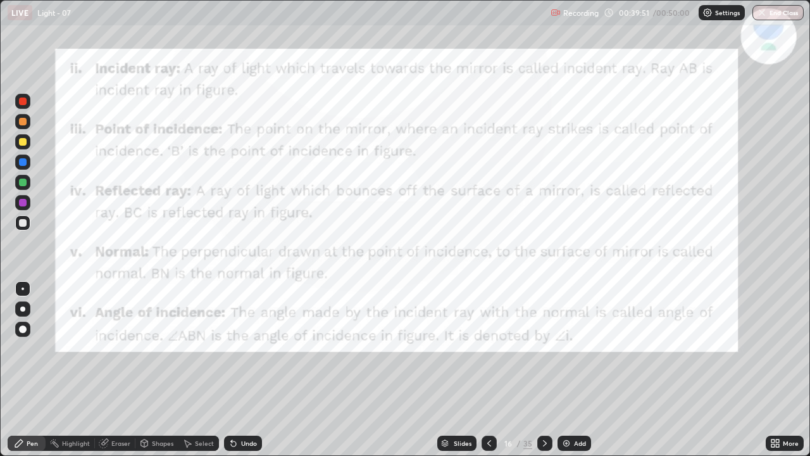
click at [490, 348] on icon at bounding box center [489, 443] width 10 height 10
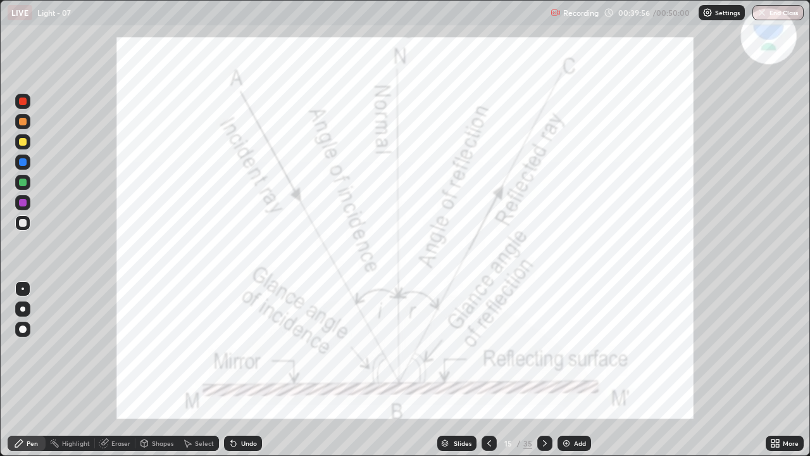
click at [490, 348] on icon at bounding box center [489, 443] width 10 height 10
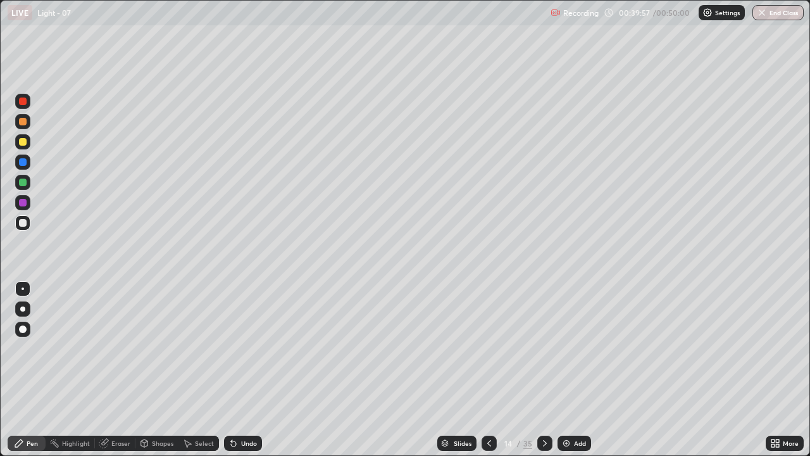
click at [542, 348] on icon at bounding box center [545, 443] width 10 height 10
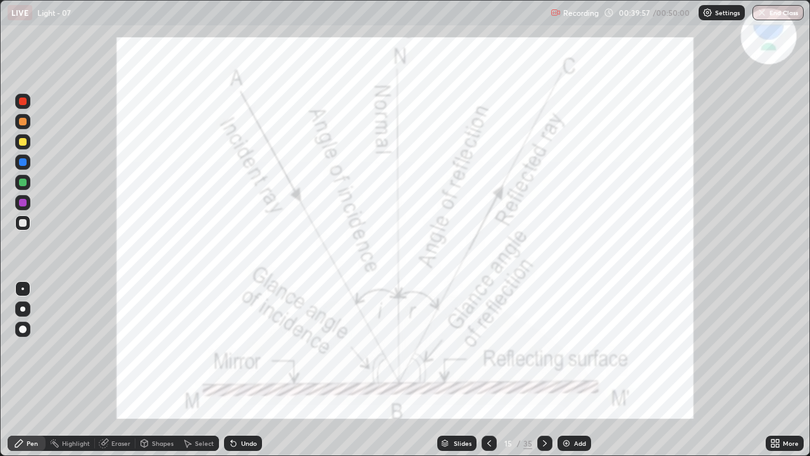
click at [543, 348] on icon at bounding box center [545, 443] width 4 height 6
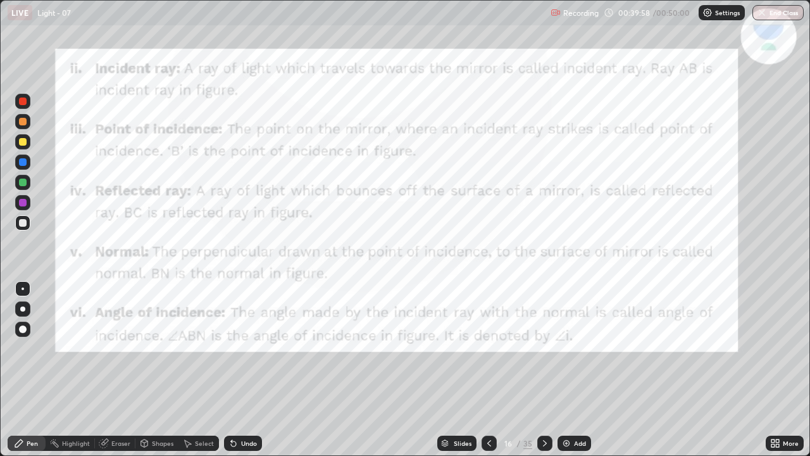
click at [544, 348] on icon at bounding box center [545, 443] width 4 height 6
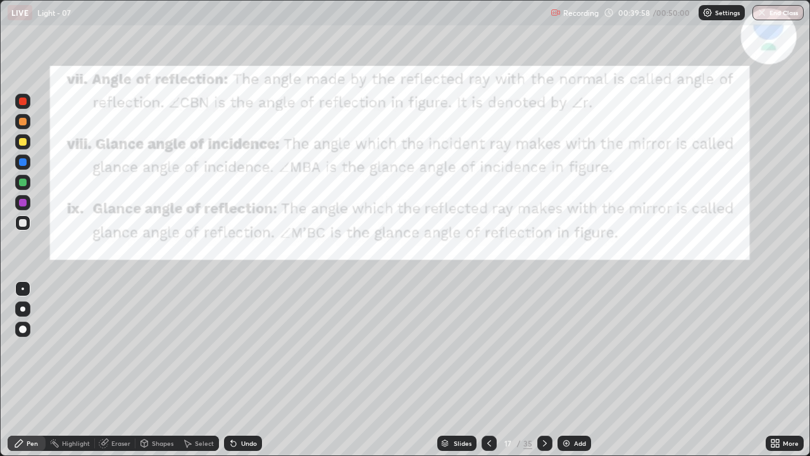
click at [544, 348] on icon at bounding box center [545, 443] width 10 height 10
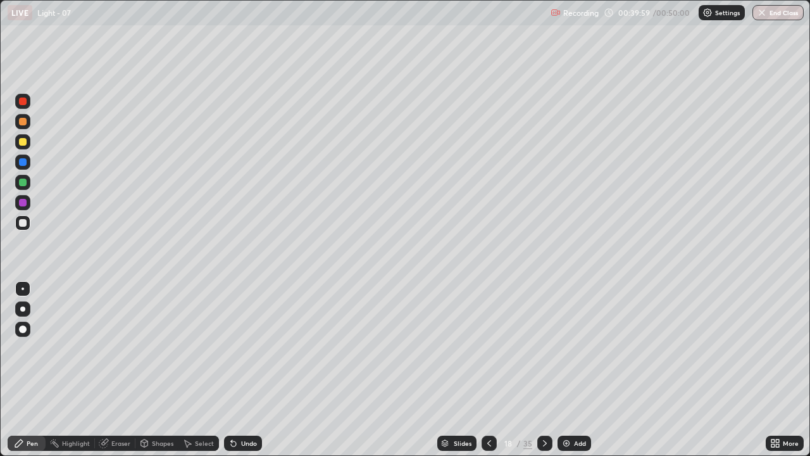
click at [544, 348] on icon at bounding box center [545, 443] width 4 height 6
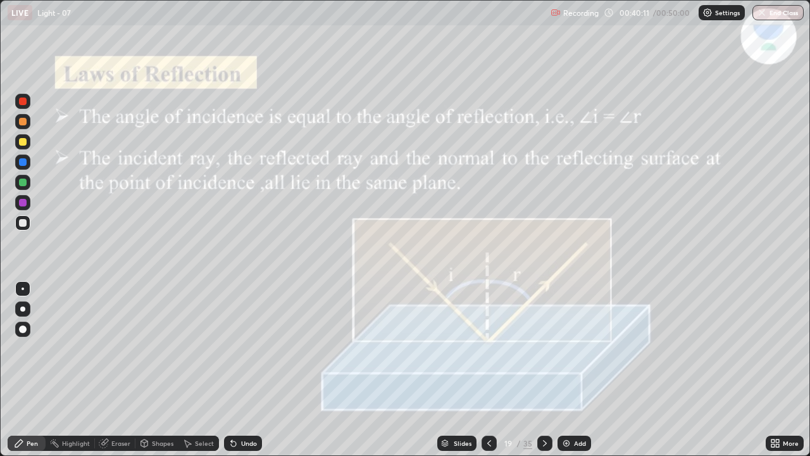
click at [115, 348] on div "Eraser" at bounding box center [115, 442] width 41 height 15
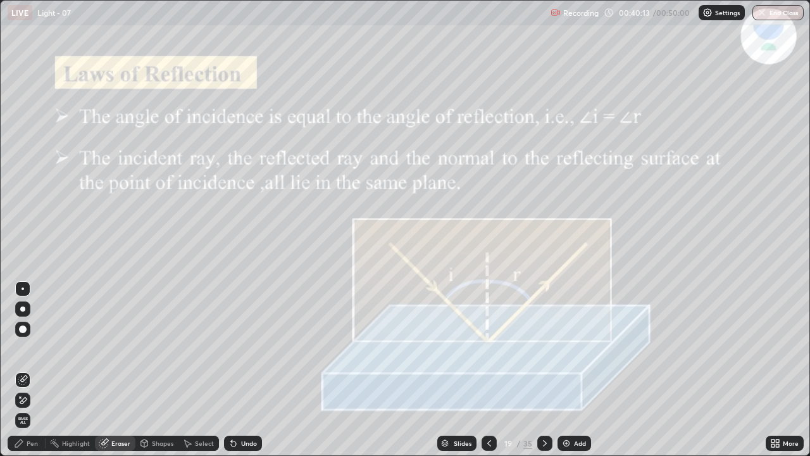
click at [34, 348] on div "Pen" at bounding box center [32, 443] width 11 height 6
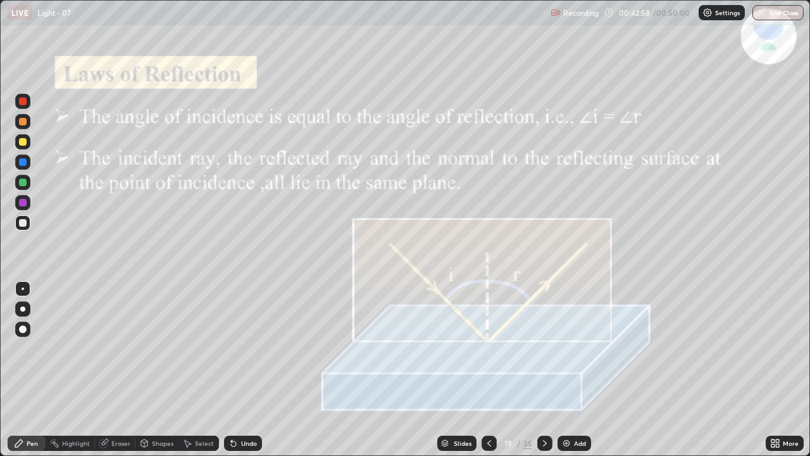
click at [767, 13] on button "End Class" at bounding box center [778, 12] width 51 height 15
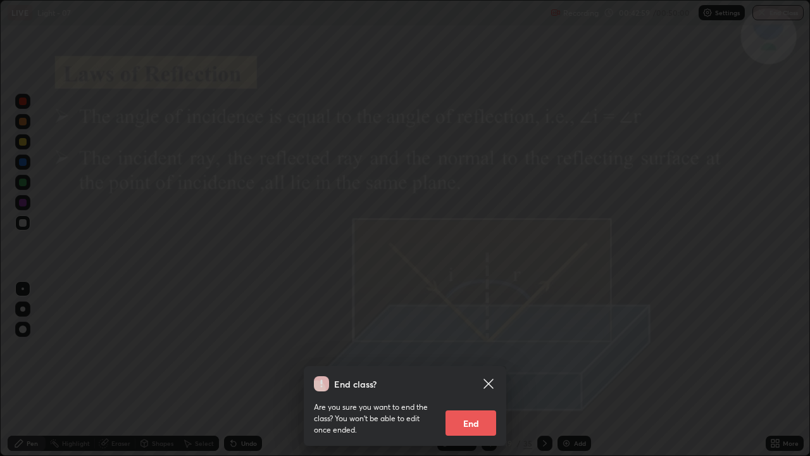
click at [482, 348] on button "End" at bounding box center [471, 422] width 51 height 25
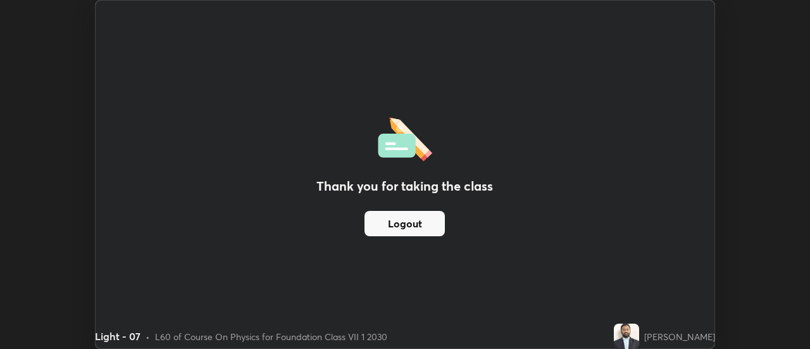
scroll to position [62942, 62480]
